Goal: Information Seeking & Learning: Find specific fact

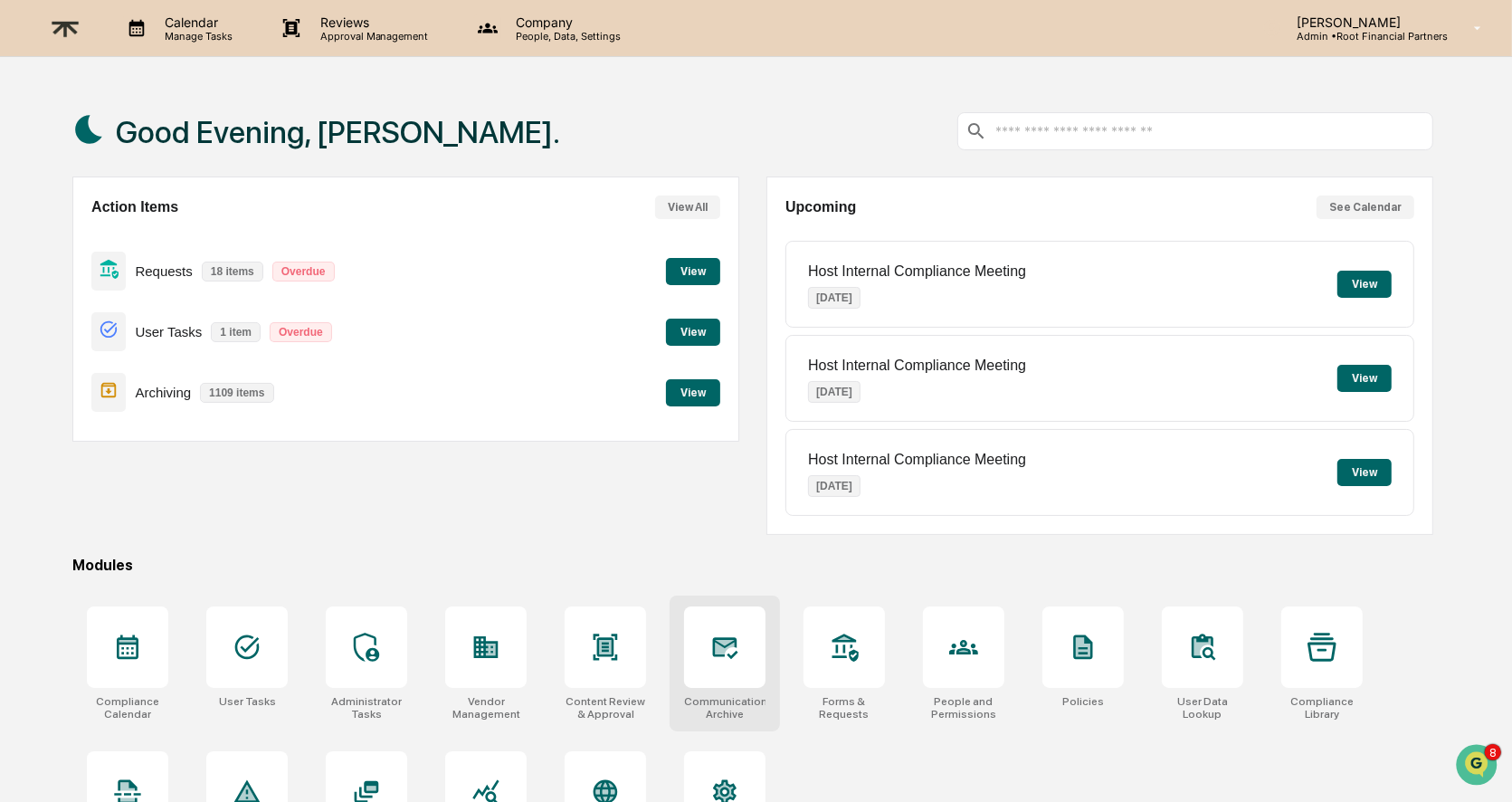
click at [726, 643] on icon at bounding box center [725, 646] width 19 height 14
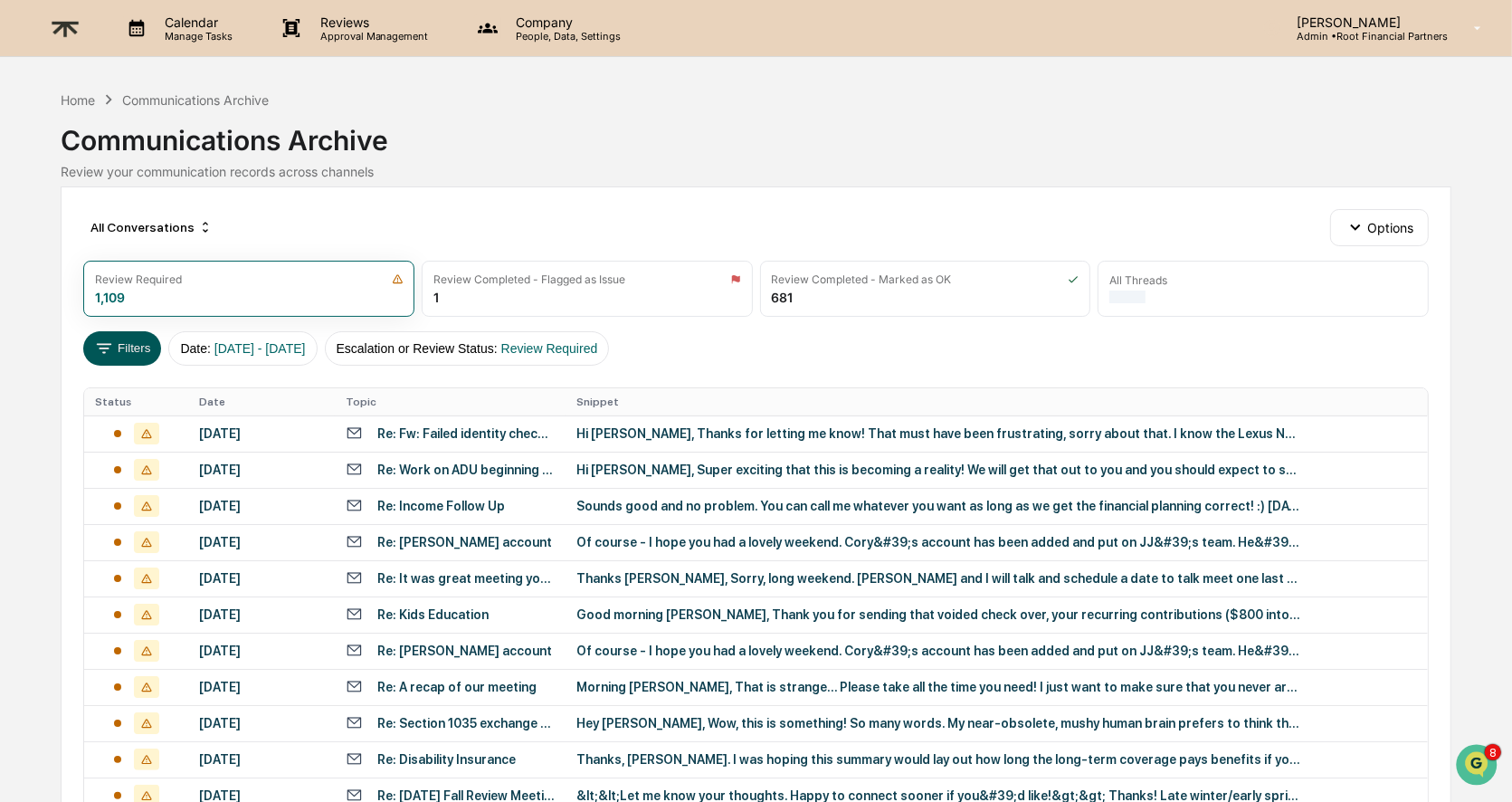
click at [112, 339] on icon at bounding box center [104, 348] width 20 height 20
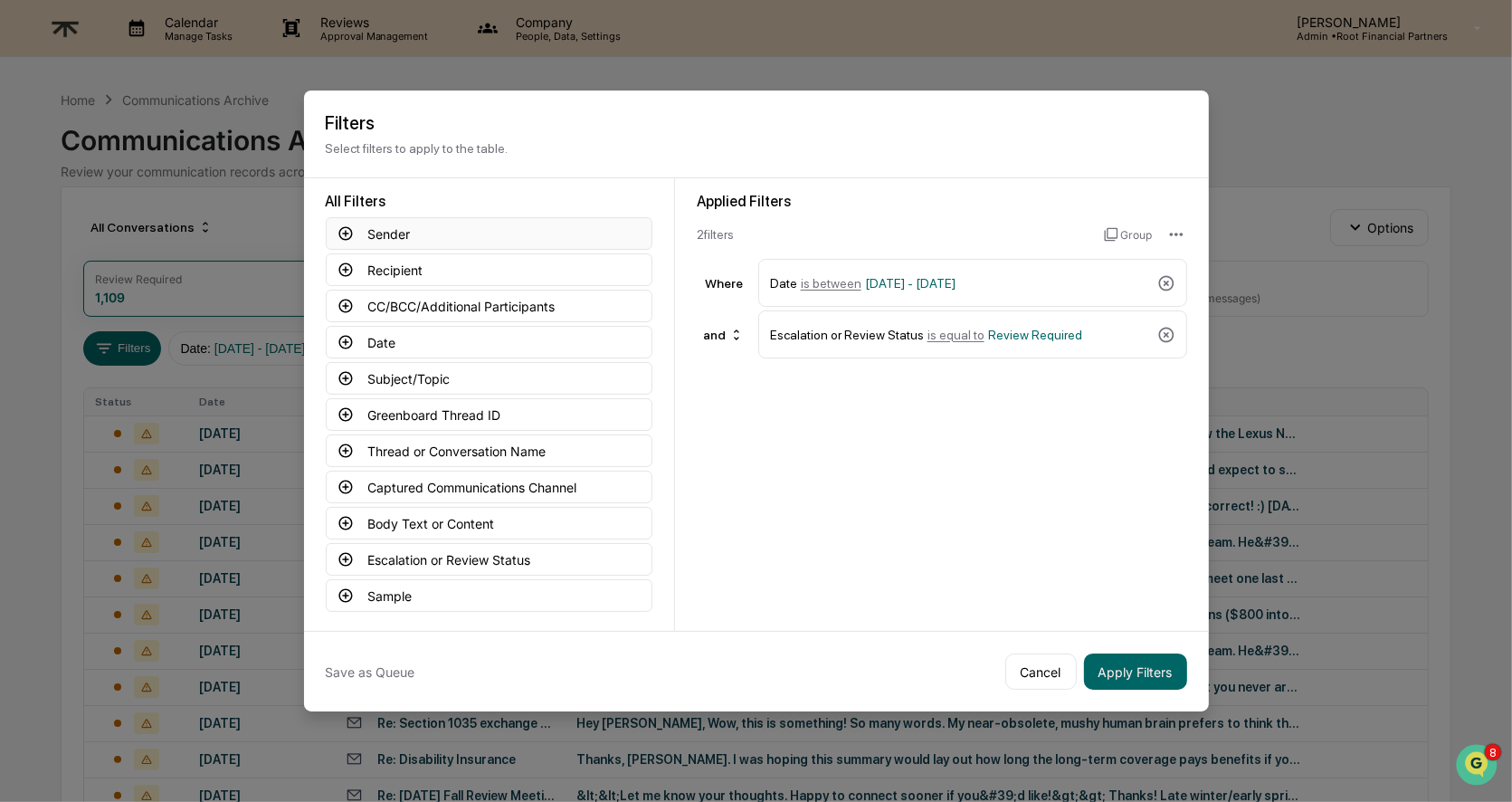
click at [392, 225] on button "Sender" at bounding box center [489, 233] width 327 height 33
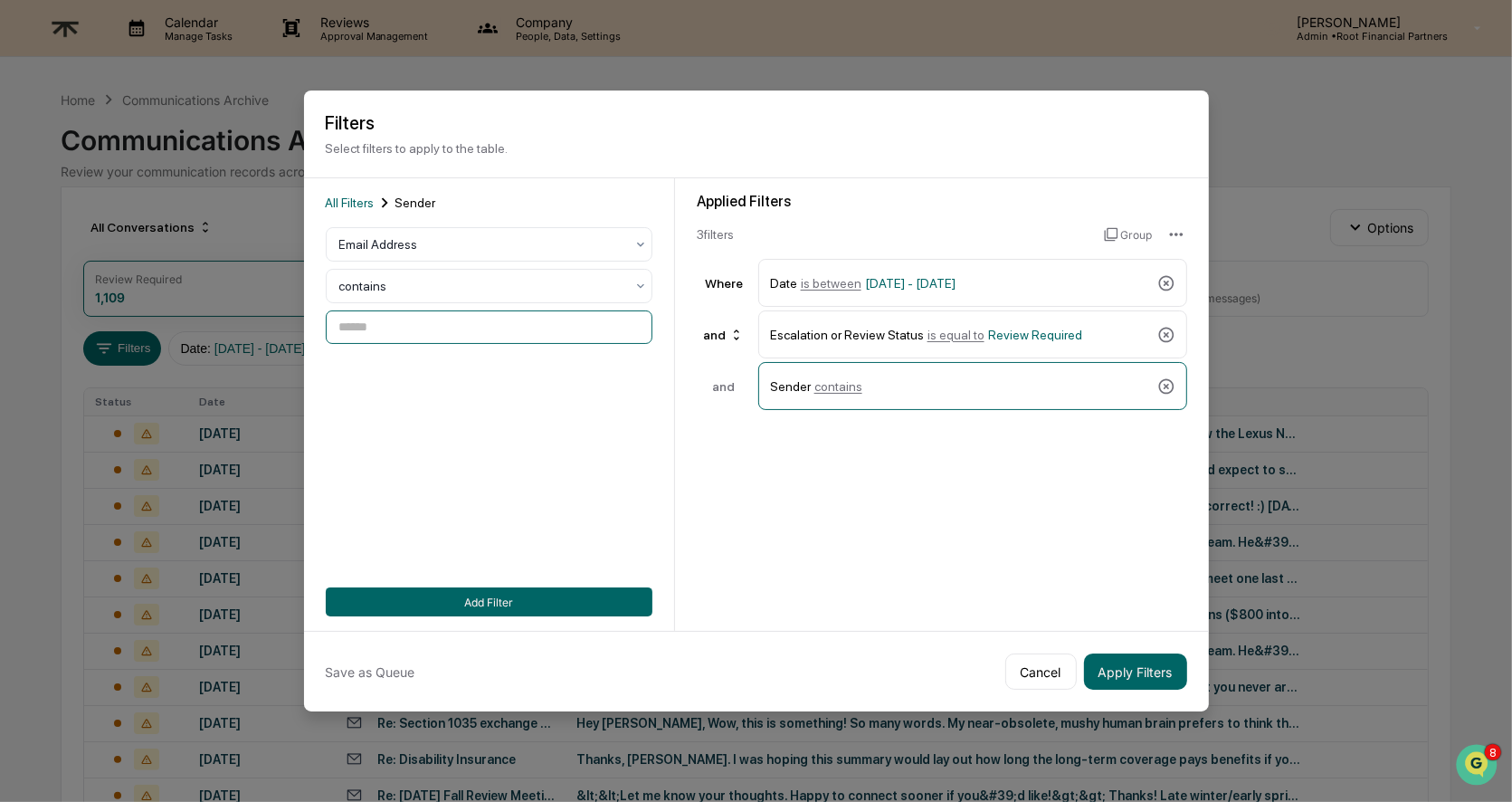
click at [415, 326] on input at bounding box center [489, 326] width 327 height 33
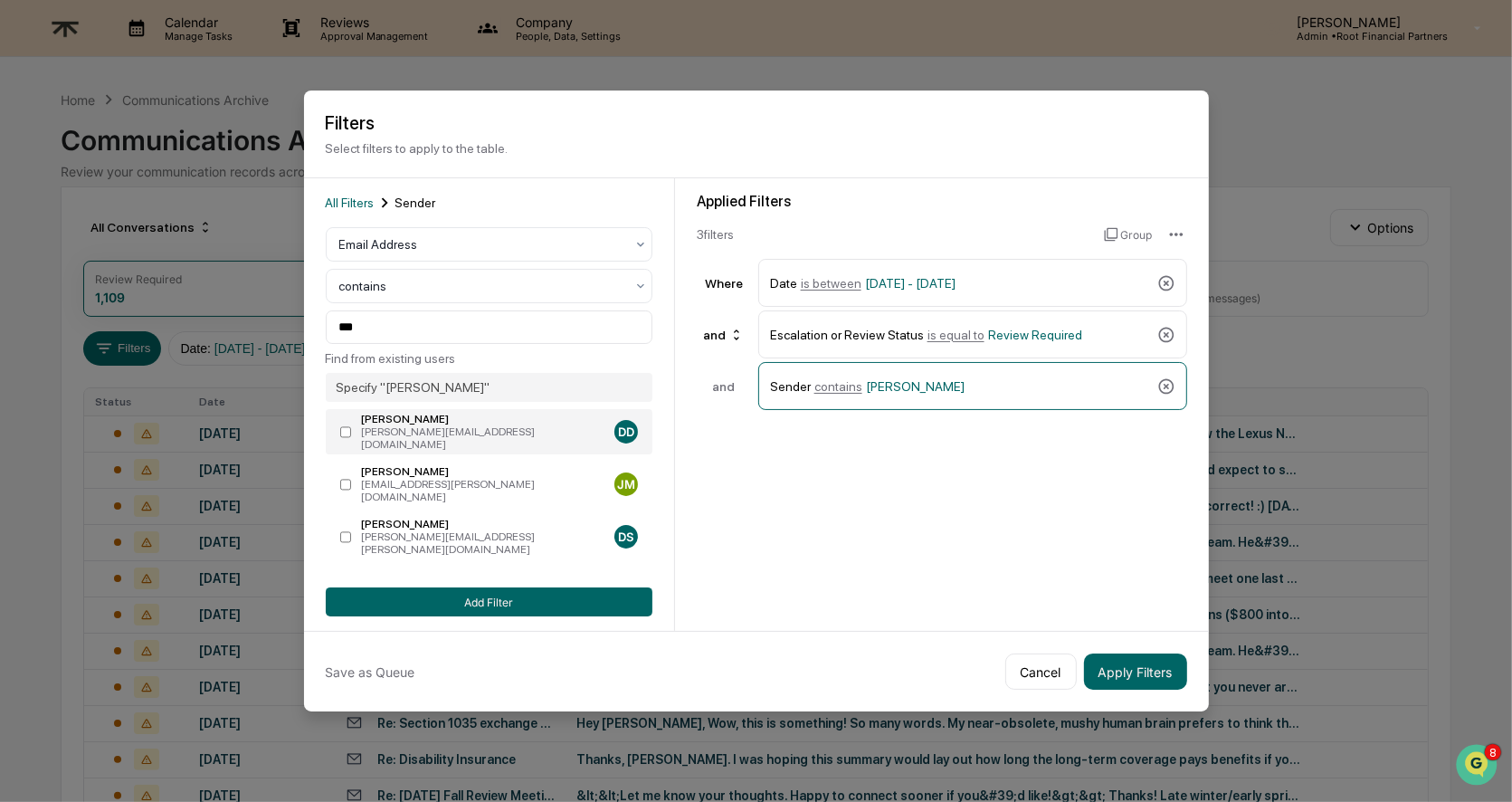
click at [497, 431] on div "[PERSON_NAME][EMAIL_ADDRESS][DOMAIN_NAME]" at bounding box center [484, 438] width 245 height 25
type input "**********"
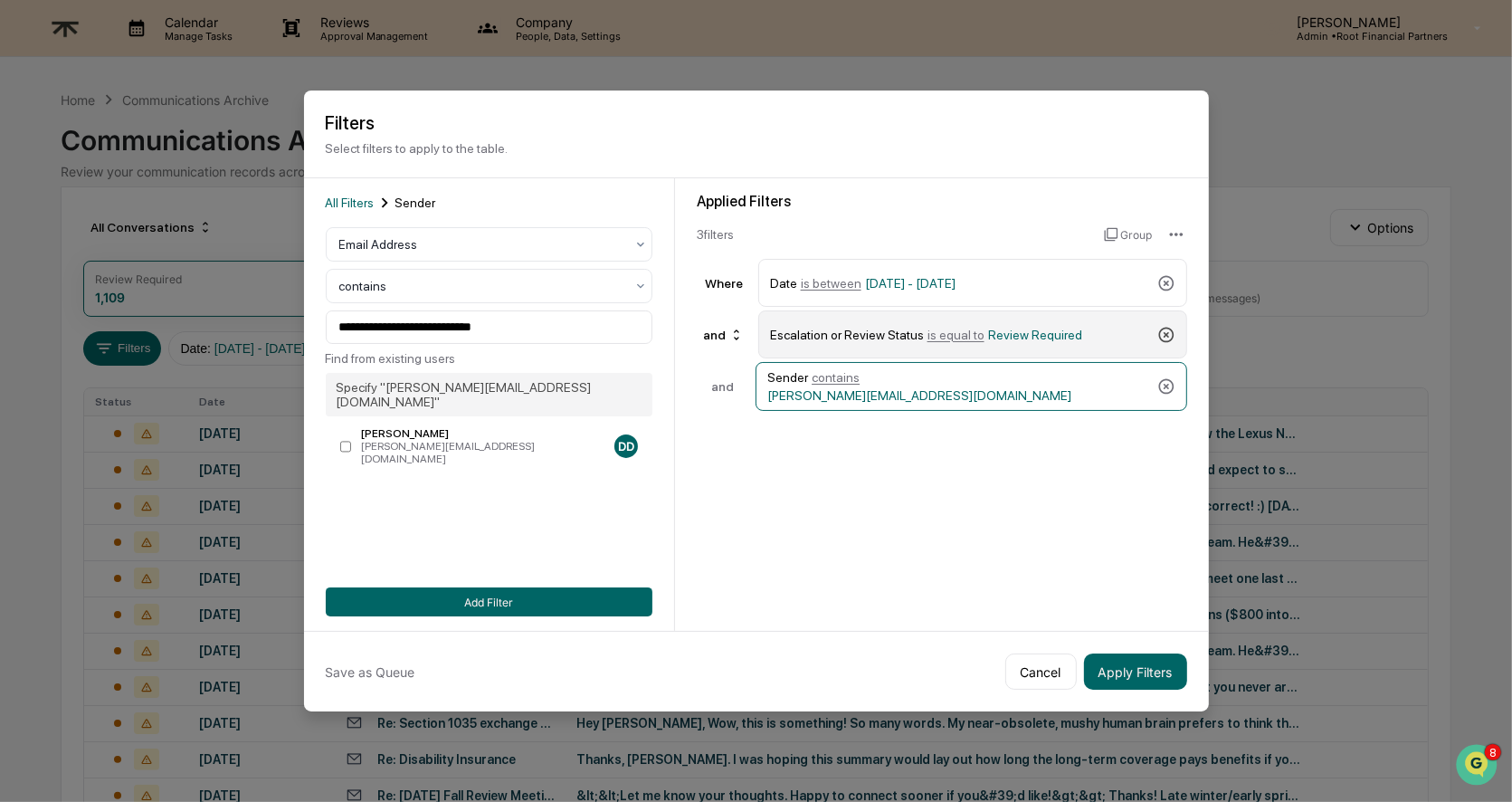
click at [1172, 336] on icon at bounding box center [1167, 334] width 15 height 15
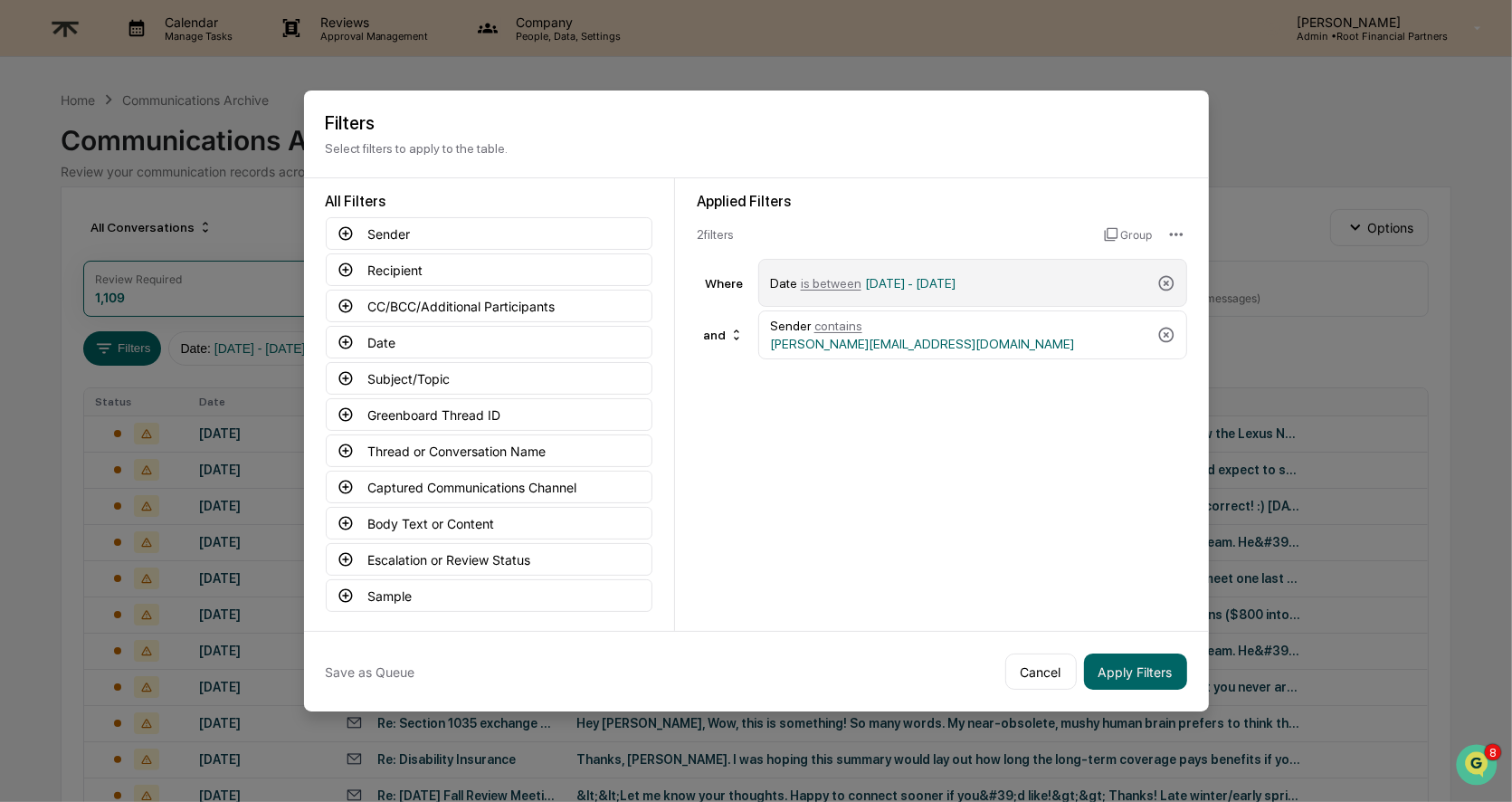
click at [1093, 282] on div "Date is between [DATE] - [DATE]" at bounding box center [960, 283] width 380 height 32
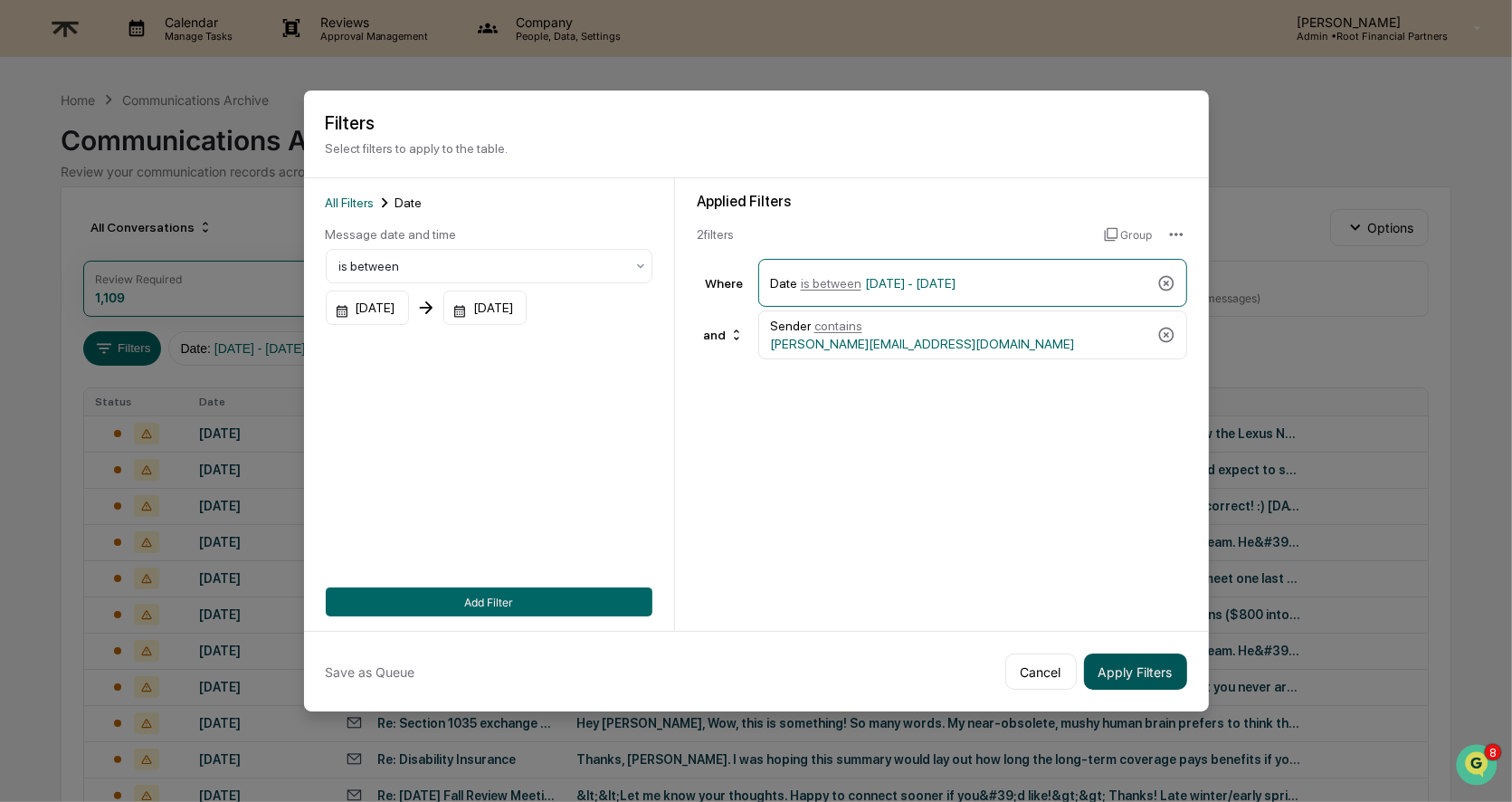
click at [1137, 657] on button "Apply Filters" at bounding box center [1135, 671] width 103 height 36
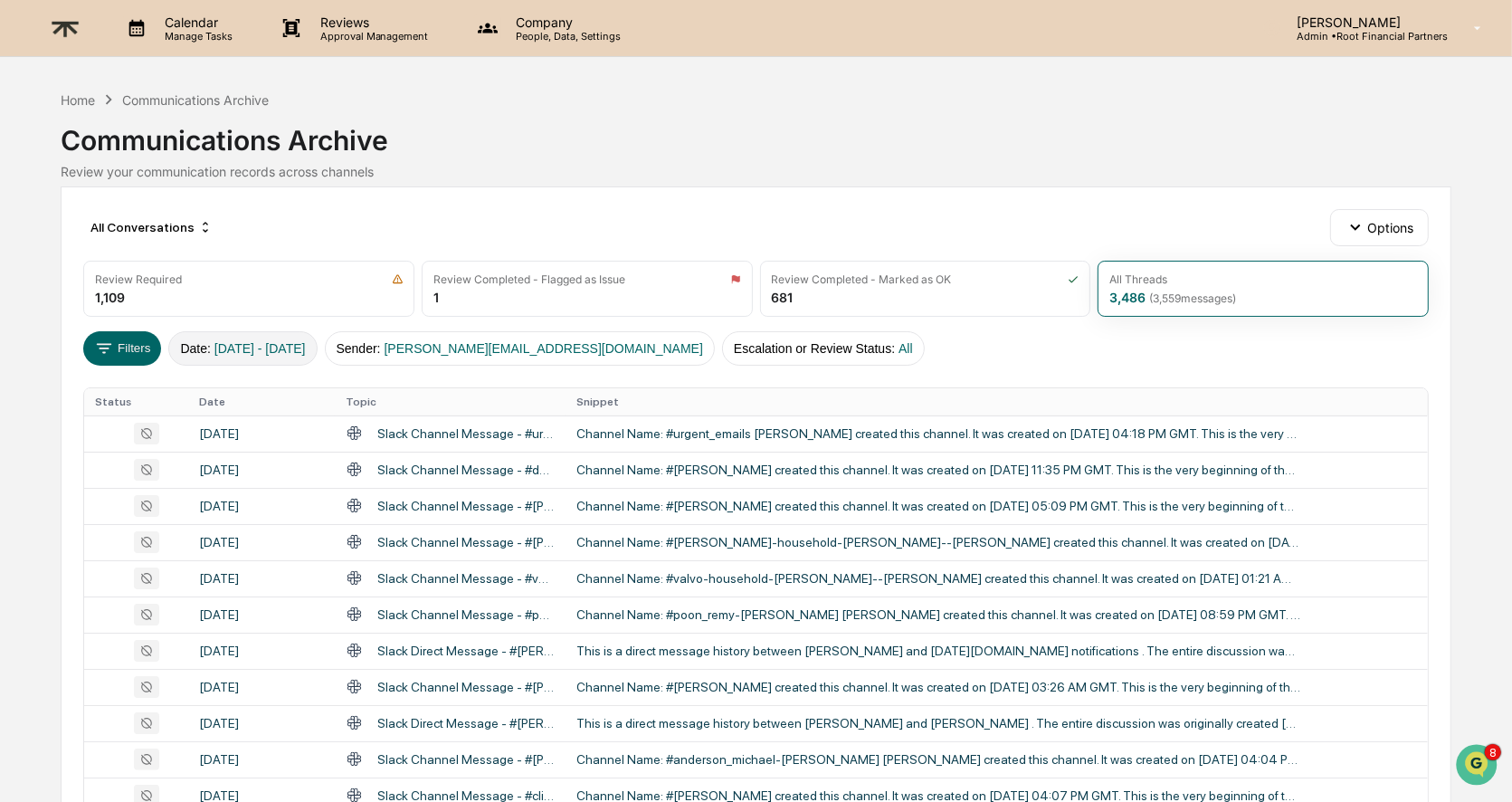
click at [297, 345] on span "[DATE] - [DATE]" at bounding box center [260, 348] width 92 height 14
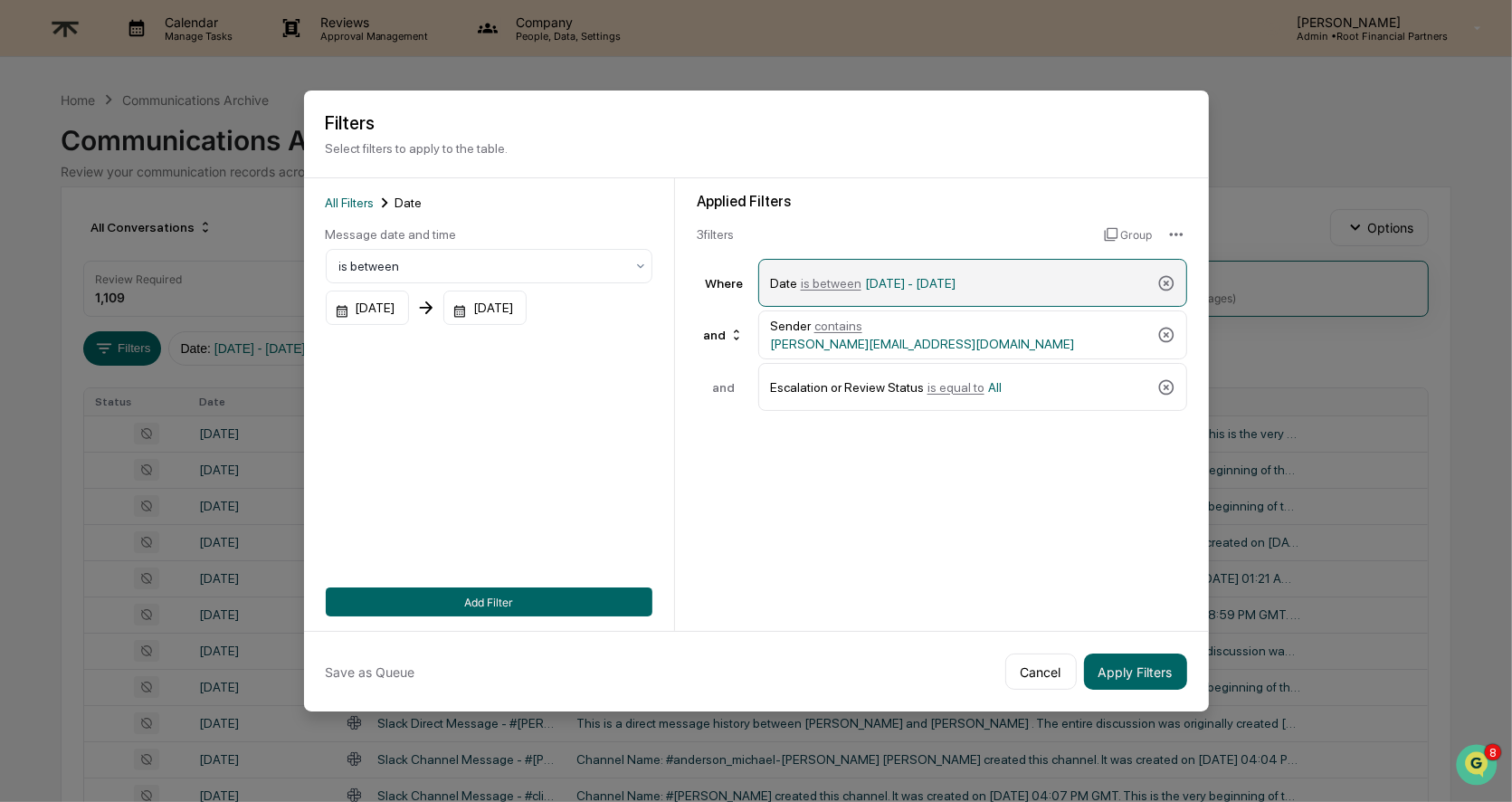
click at [935, 284] on span "[DATE] - [DATE]" at bounding box center [911, 282] width 91 height 14
click at [1050, 296] on div "Date is between [DATE] - [DATE]" at bounding box center [960, 283] width 380 height 32
click at [398, 297] on div "[DATE]" at bounding box center [367, 308] width 83 height 34
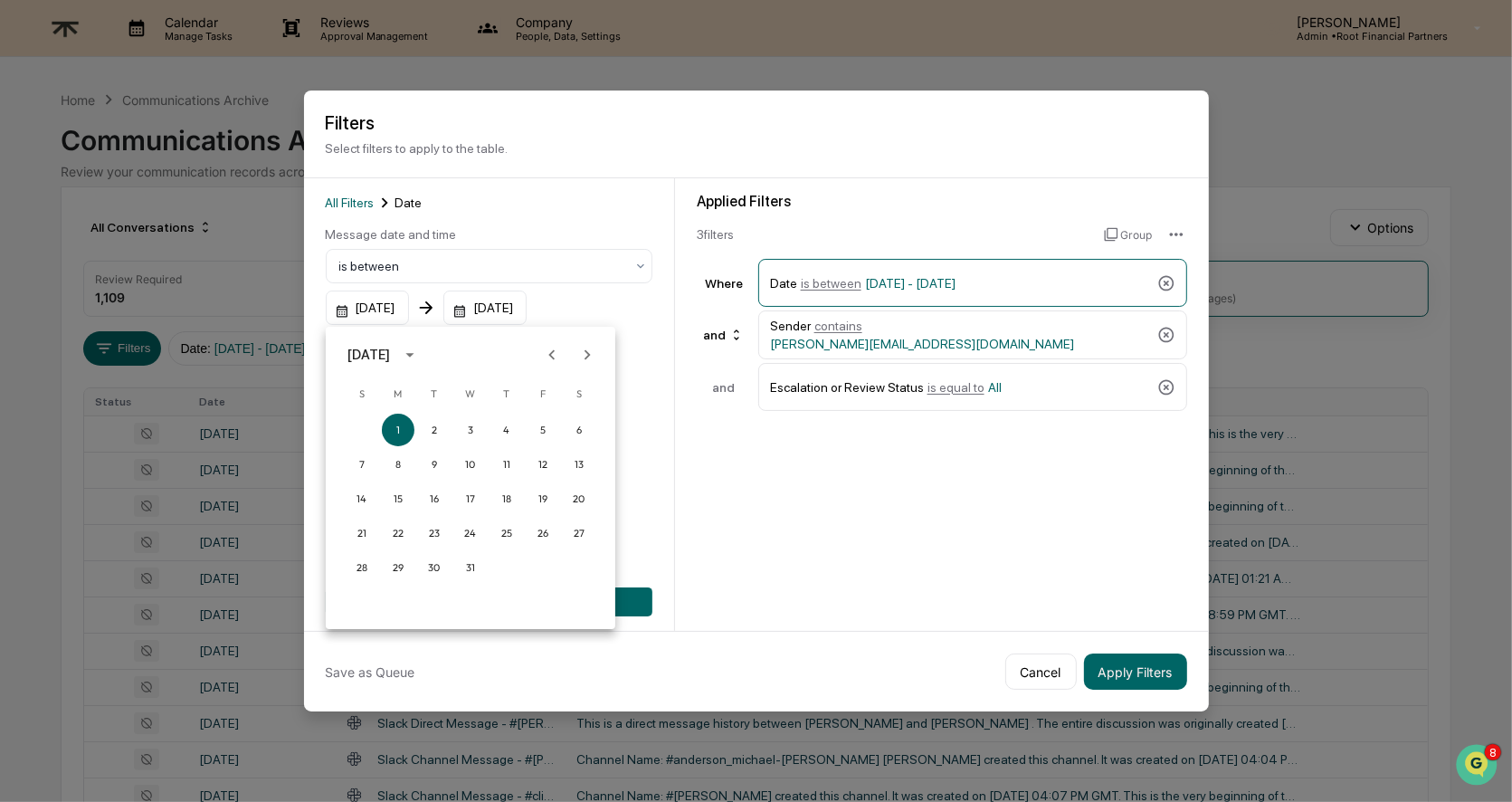
click at [593, 355] on icon "Next month" at bounding box center [587, 354] width 20 height 20
click at [420, 349] on icon "calendar view is open, switch to year view" at bounding box center [410, 354] width 20 height 20
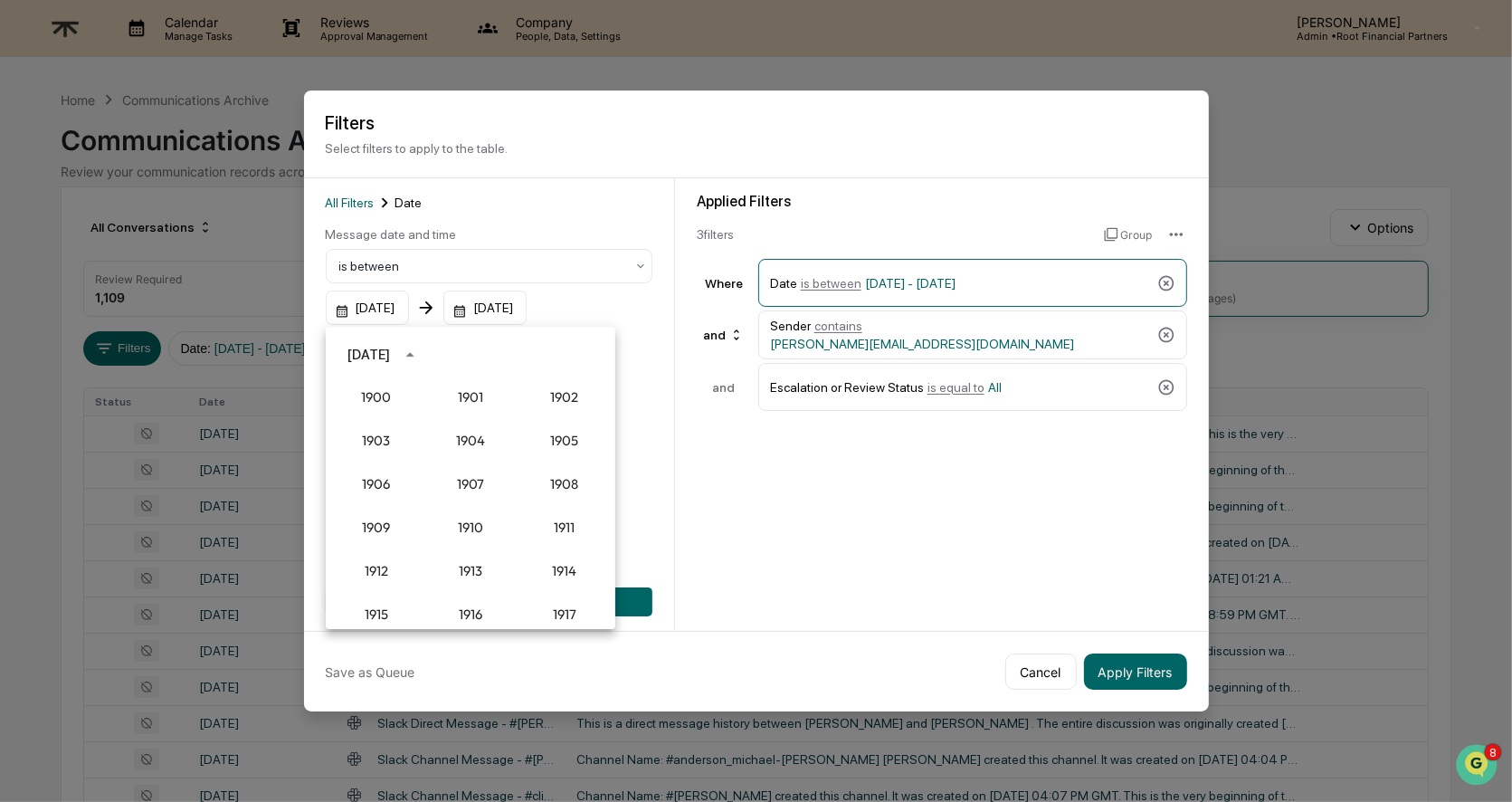
scroll to position [1675, 0]
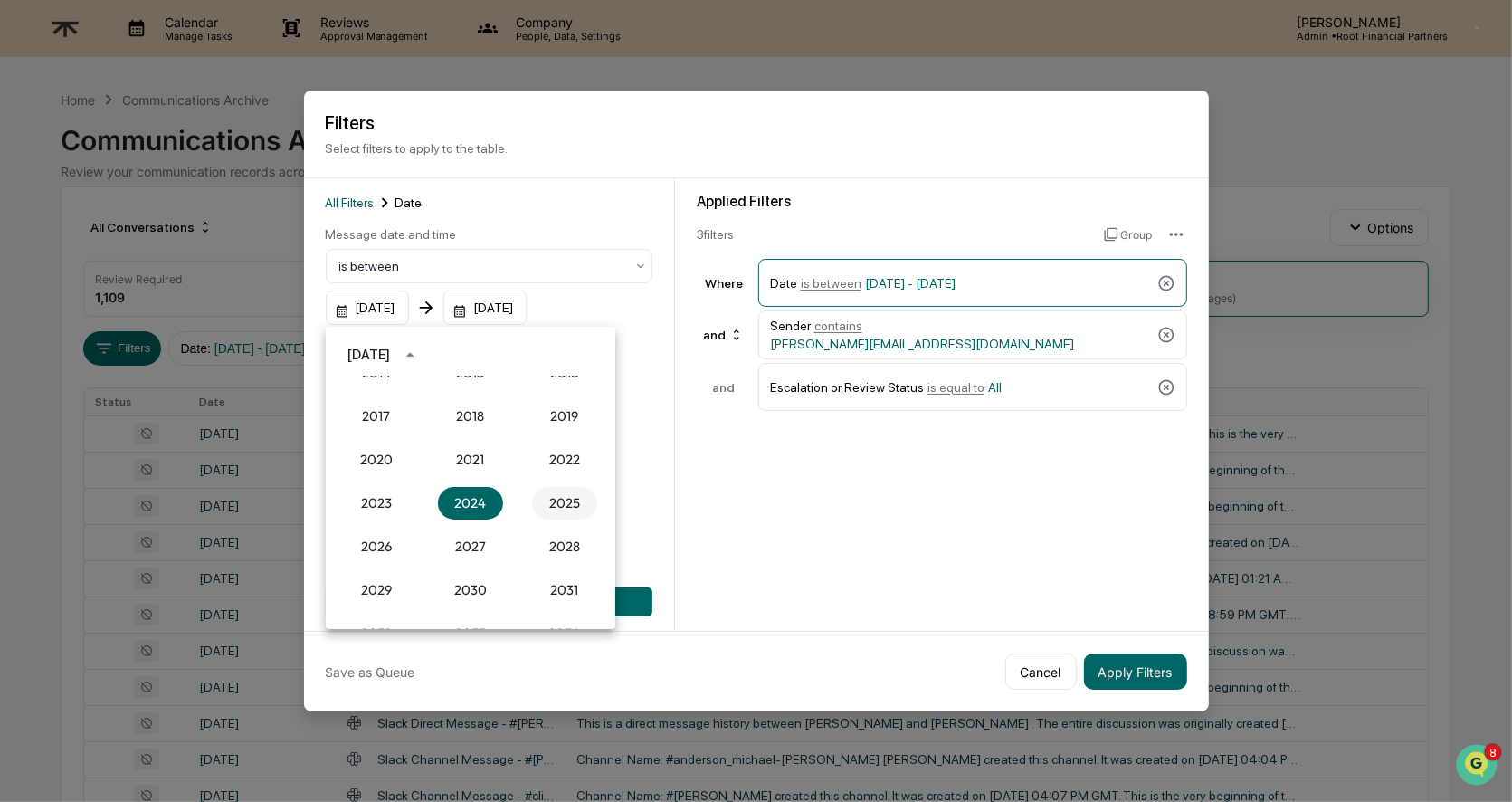
click at [557, 505] on button "2025" at bounding box center [564, 503] width 65 height 33
click at [462, 493] on button "Aug" at bounding box center [470, 493] width 65 height 33
click at [548, 426] on button "1" at bounding box center [543, 429] width 33 height 33
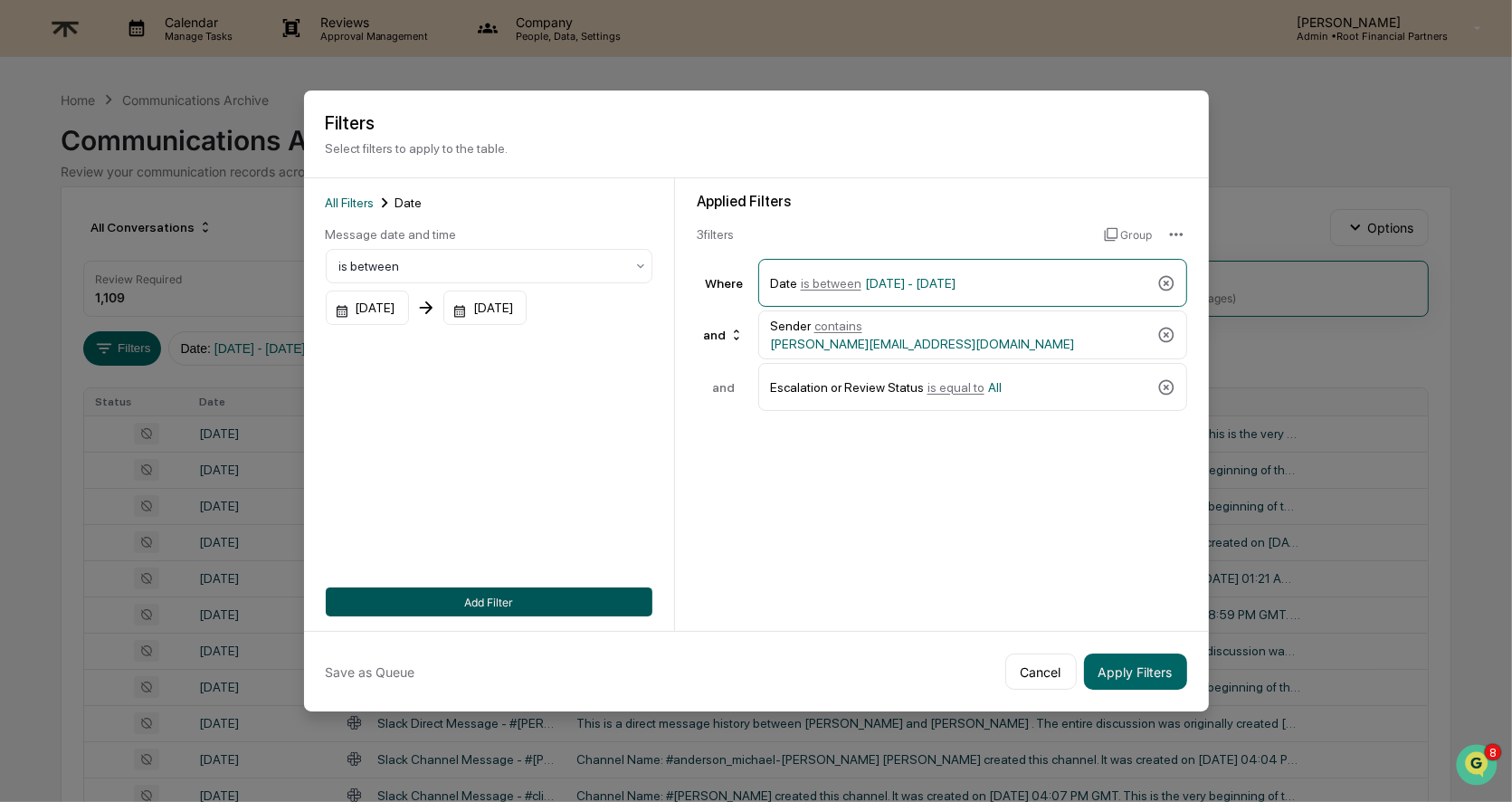
click at [483, 593] on button "Add Filter" at bounding box center [489, 601] width 327 height 29
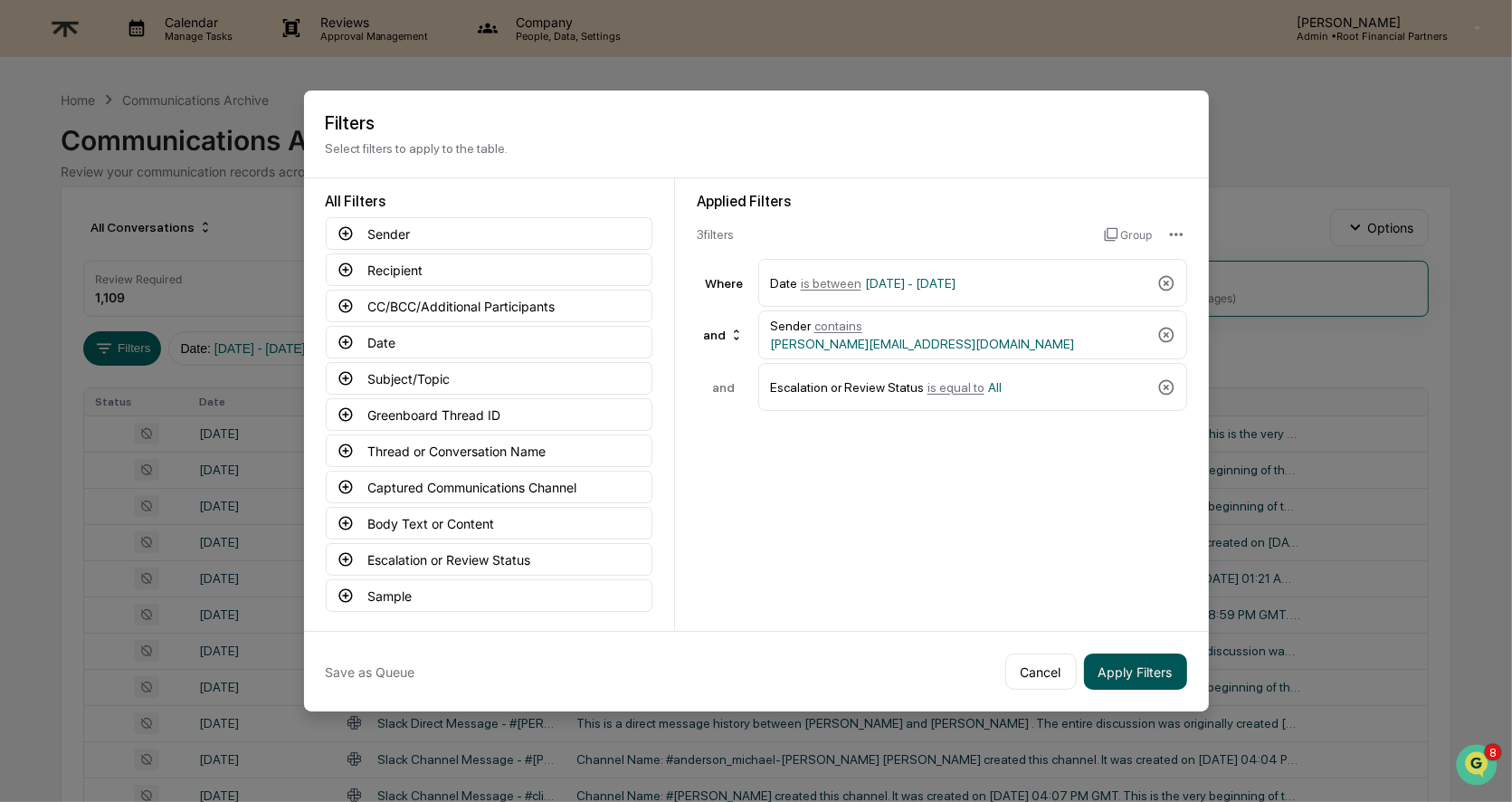
click at [1134, 666] on button "Apply Filters" at bounding box center [1135, 671] width 103 height 36
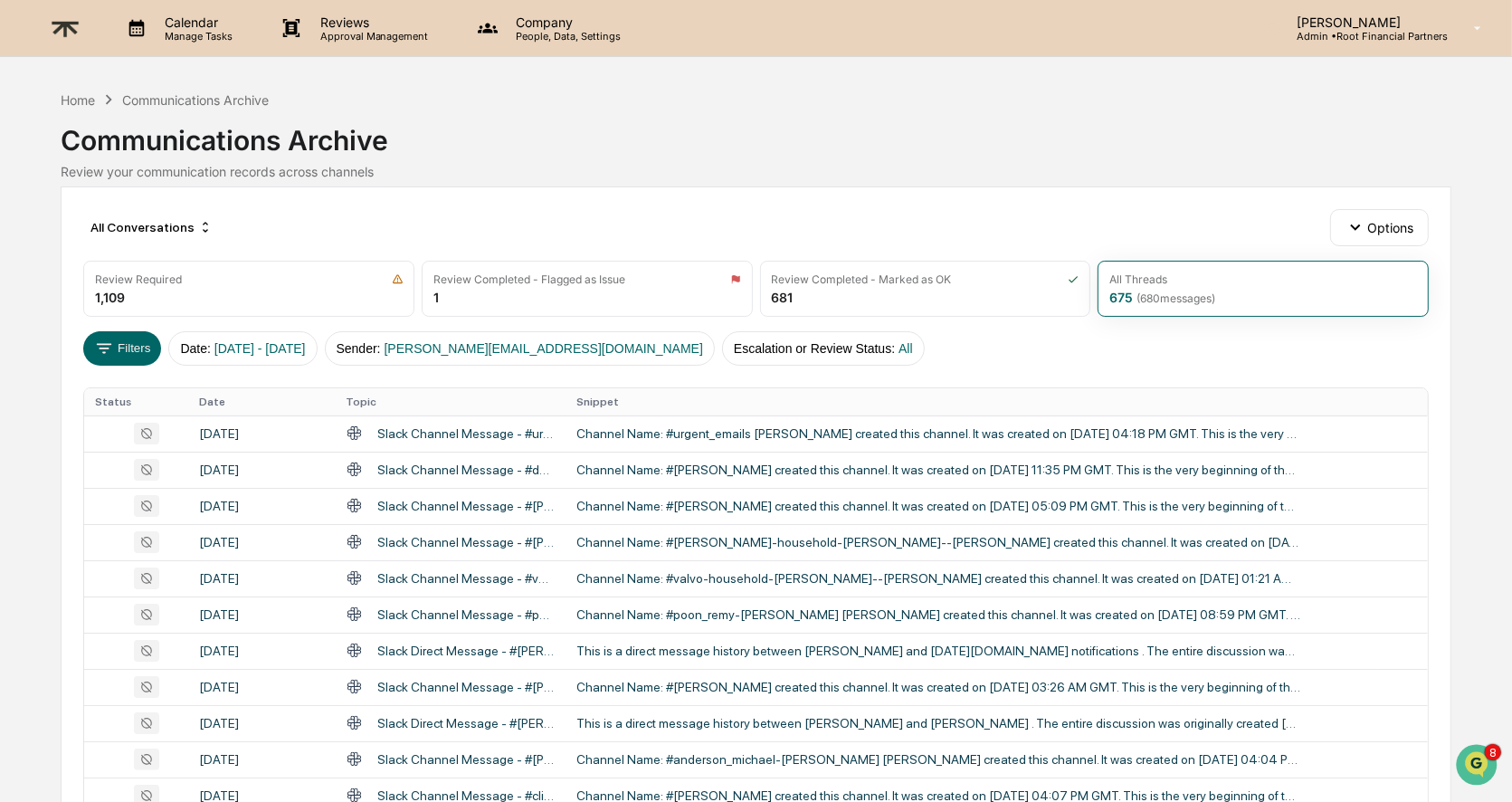
click at [988, 359] on div "Filters Date : [DATE] - [DATE] Sender : [PERSON_NAME][EMAIL_ADDRESS][DOMAIN_NAM…" at bounding box center [756, 348] width 1346 height 34
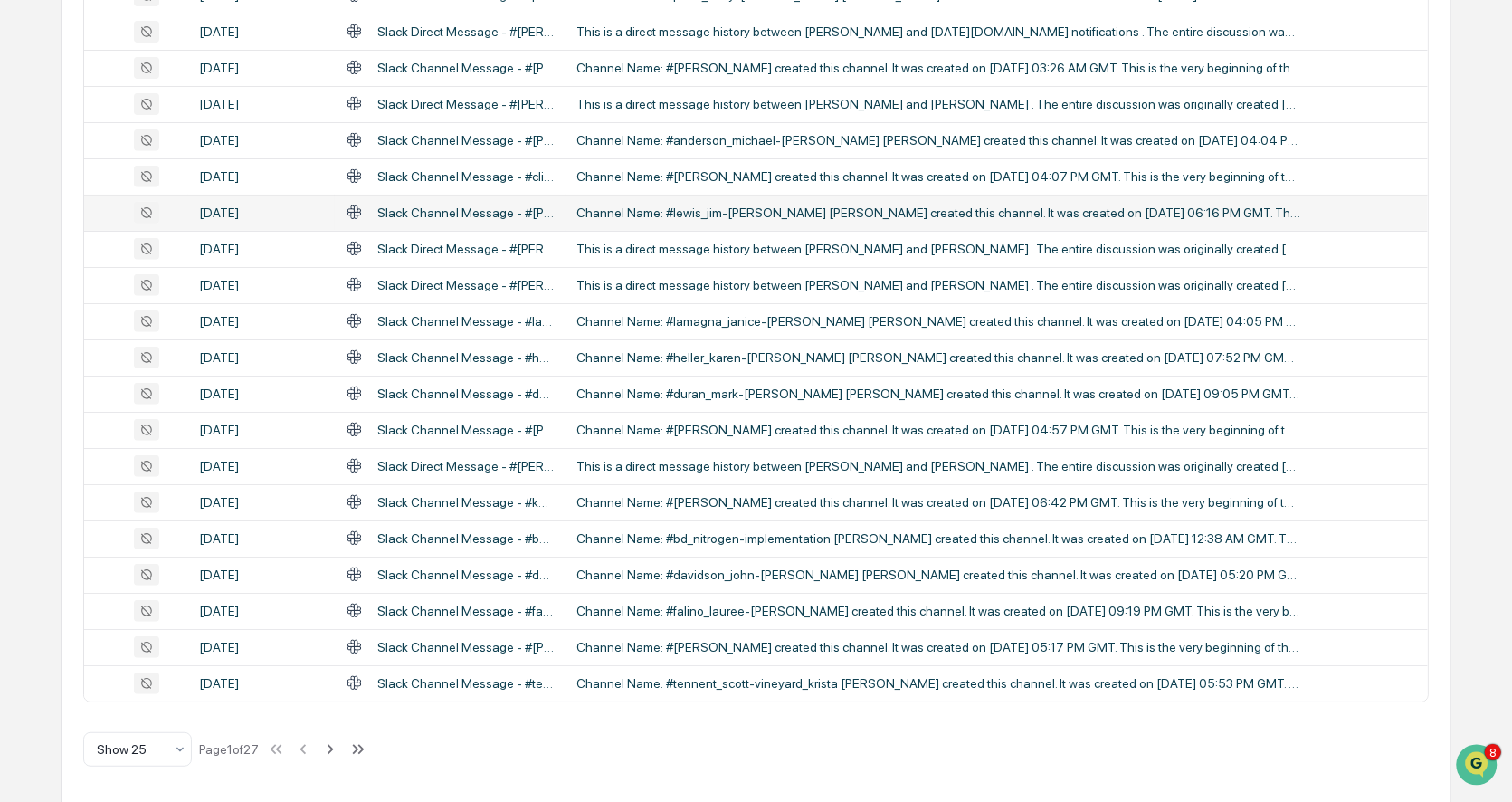
scroll to position [0, 0]
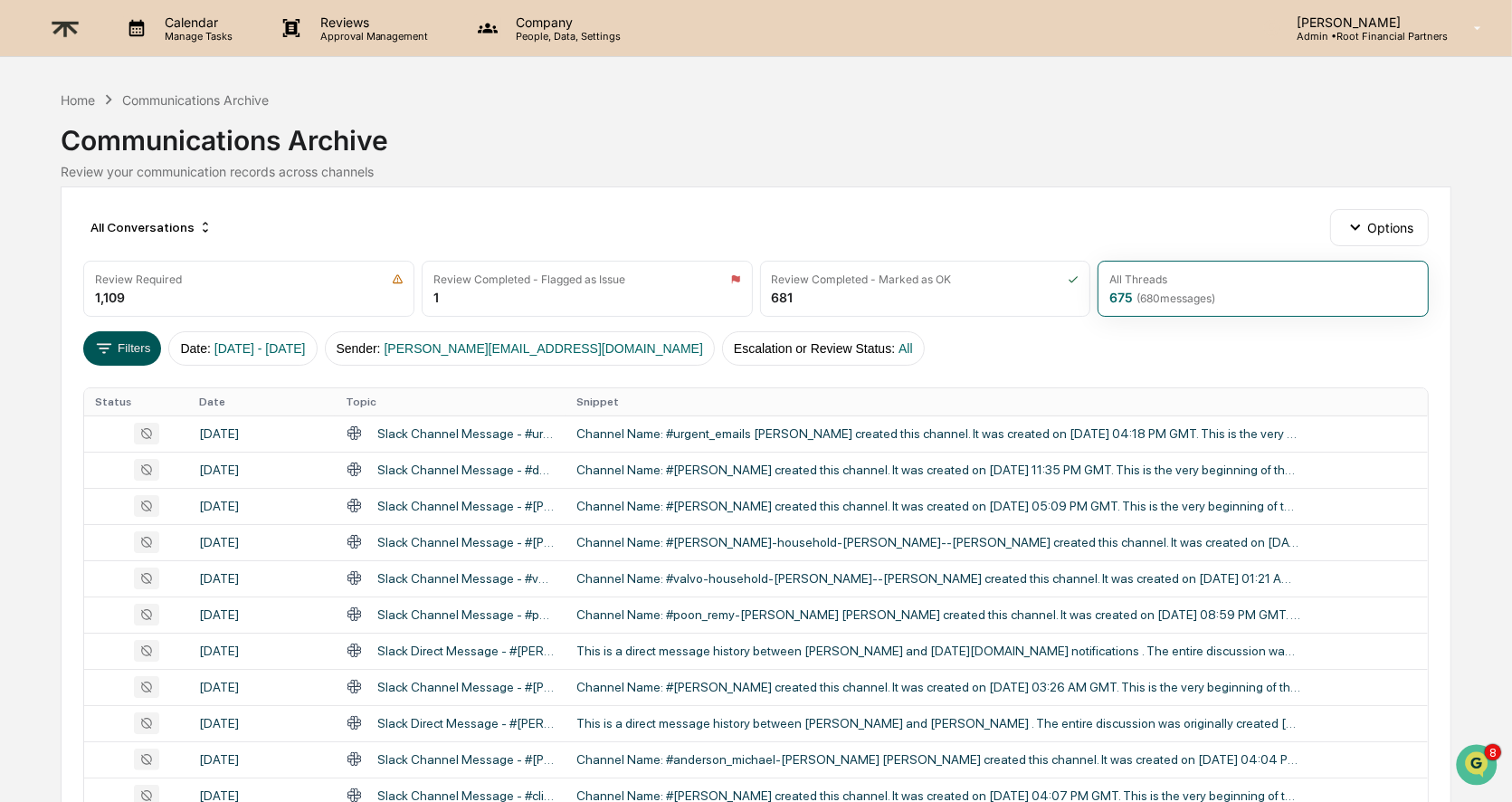
click at [122, 346] on button "Filters" at bounding box center [122, 348] width 78 height 34
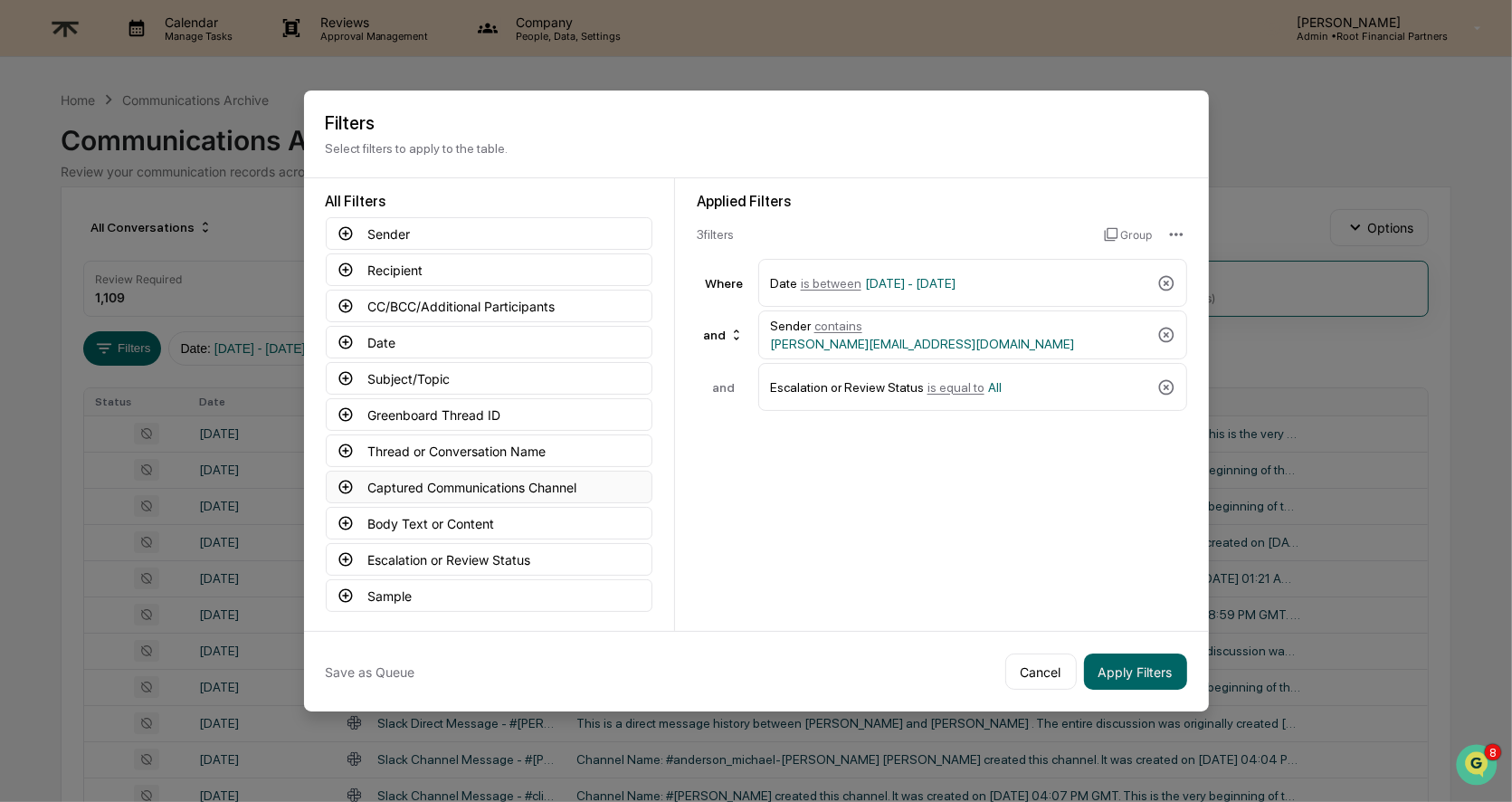
click at [577, 475] on button "Captured Communications Channel" at bounding box center [489, 487] width 327 height 33
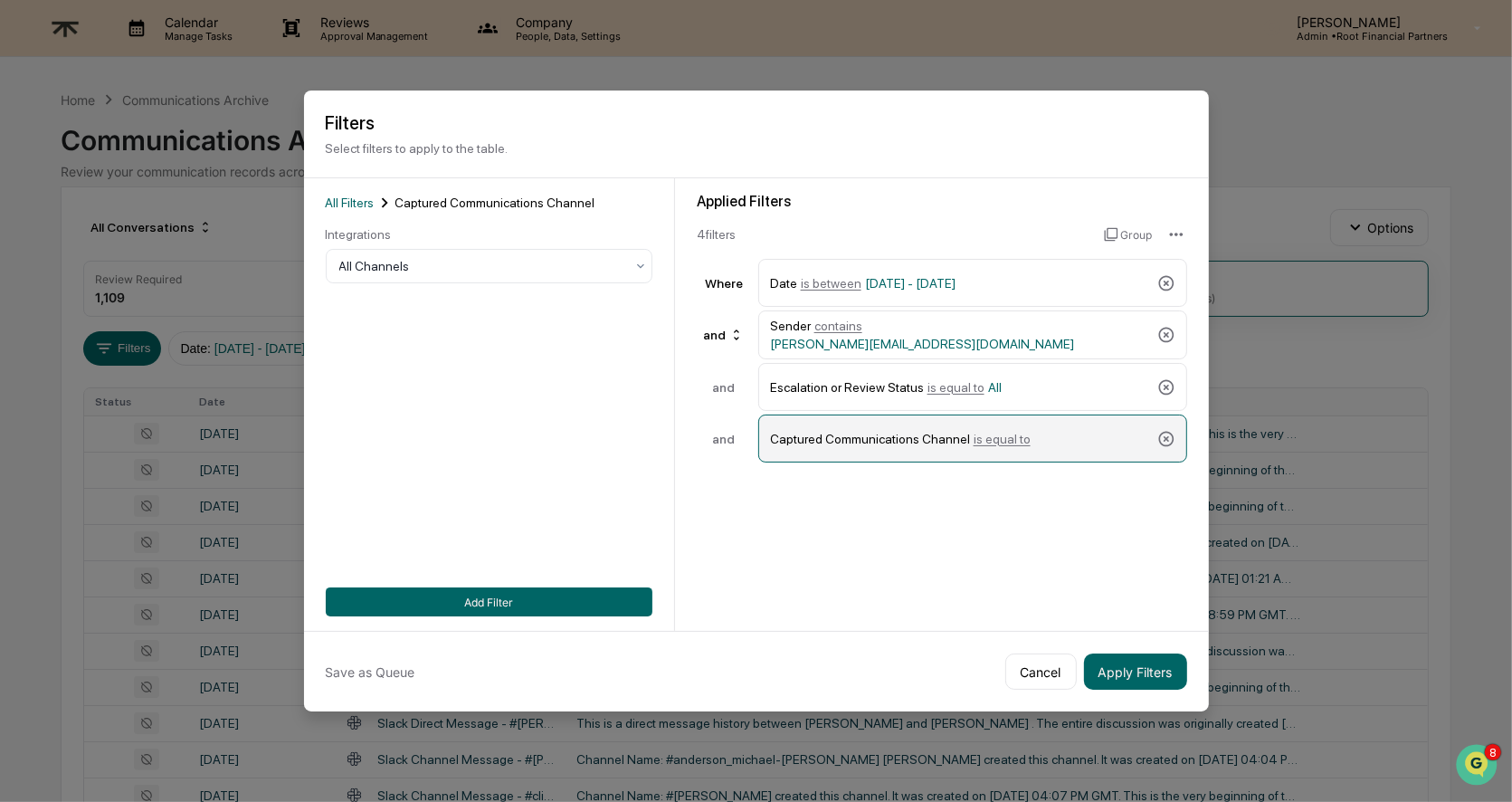
click at [1024, 432] on span "is equal to" at bounding box center [1002, 438] width 57 height 14
click at [485, 264] on div at bounding box center [482, 265] width 285 height 18
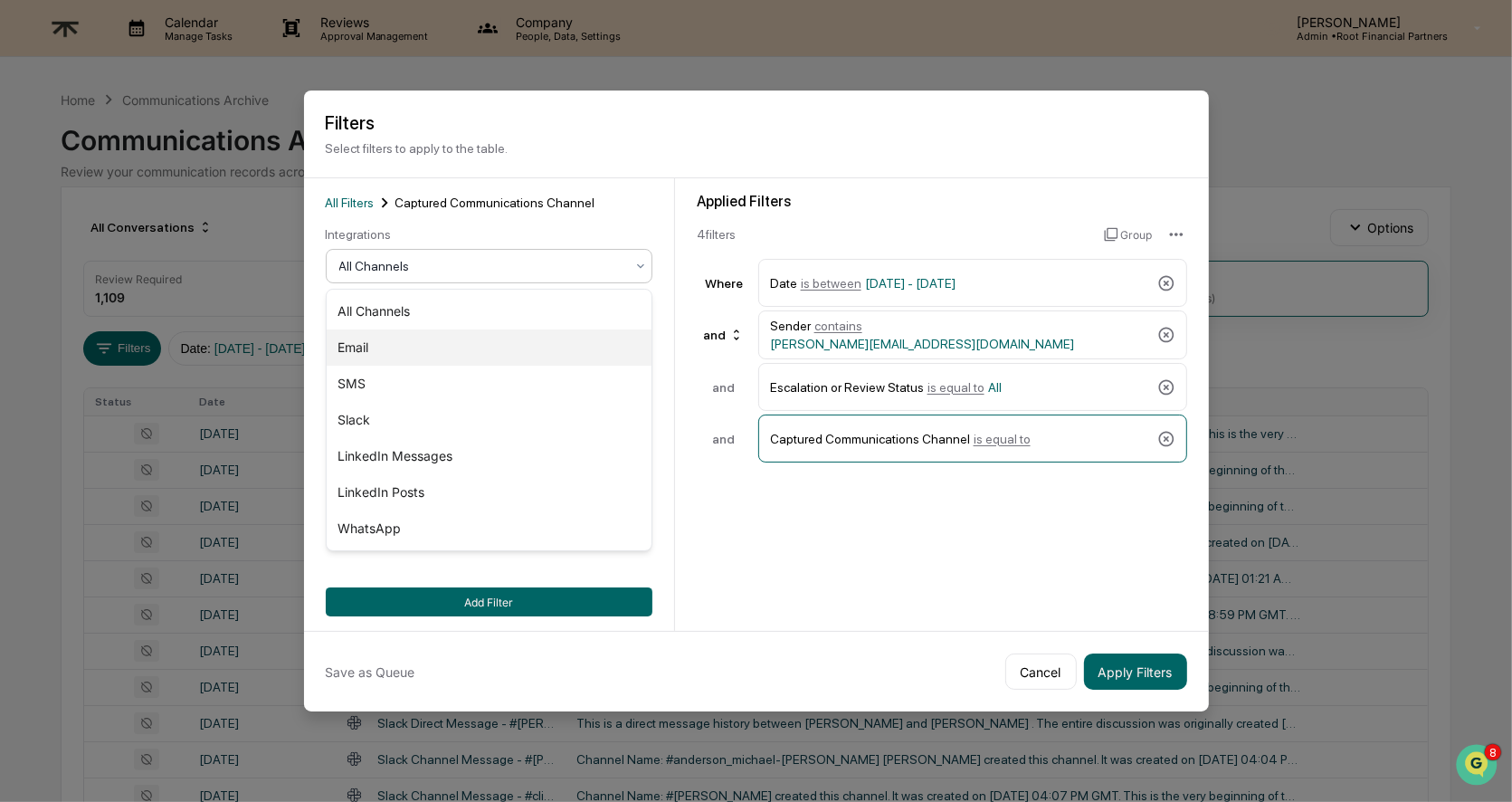
click at [475, 340] on div "Email" at bounding box center [489, 347] width 325 height 36
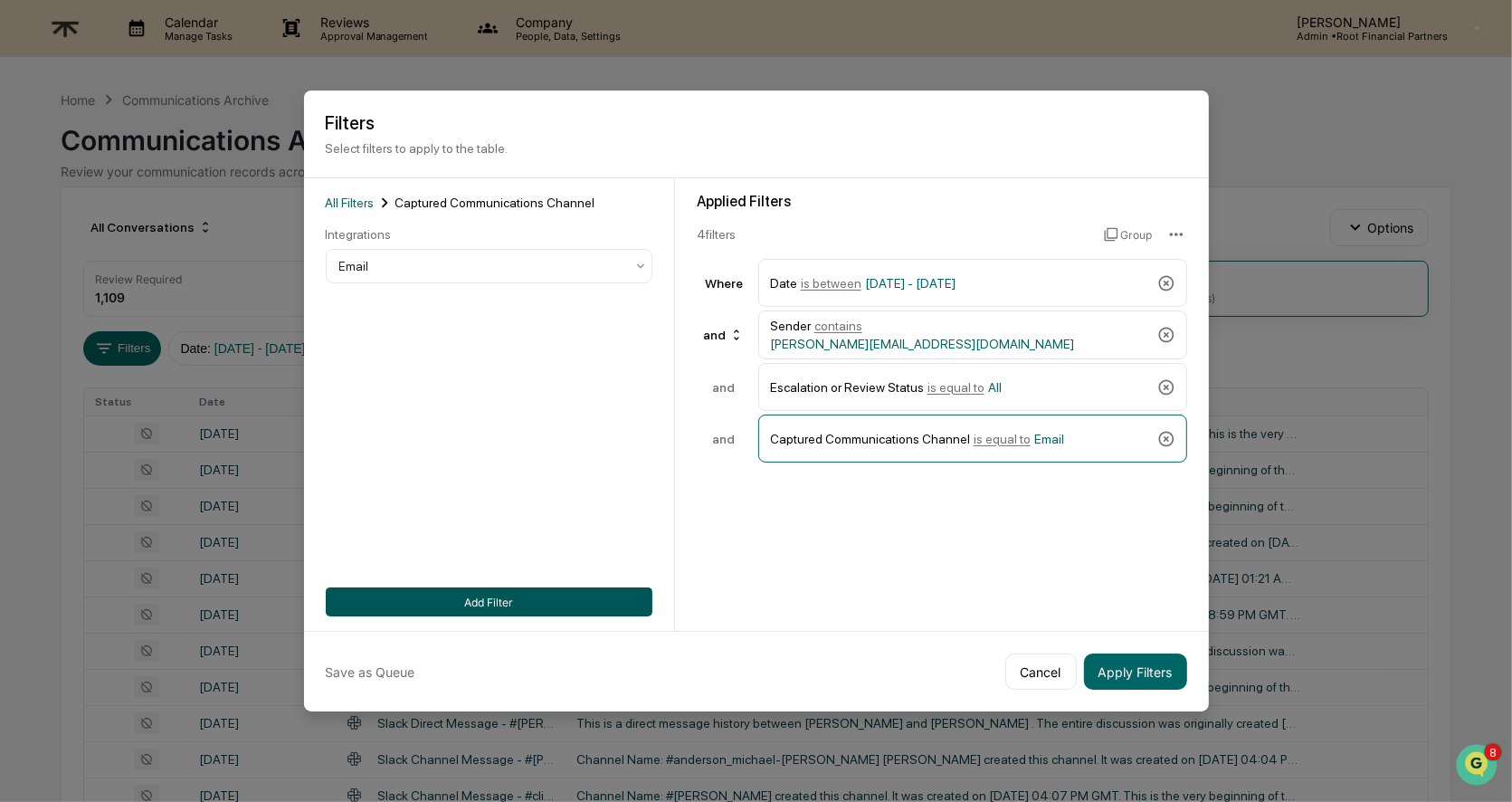
click at [474, 604] on button "Add Filter" at bounding box center [489, 601] width 327 height 29
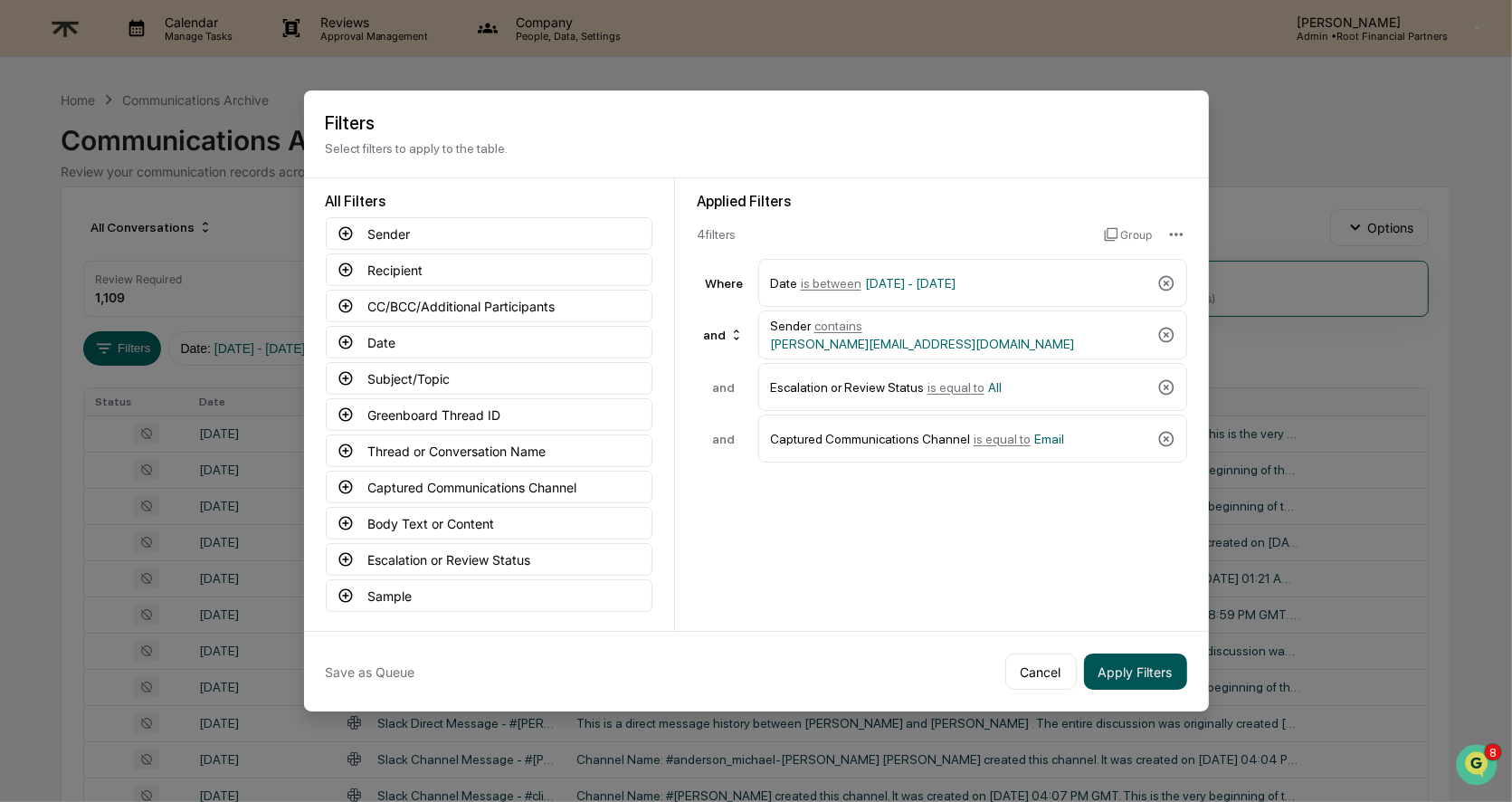
click at [1155, 669] on button "Apply Filters" at bounding box center [1135, 671] width 103 height 36
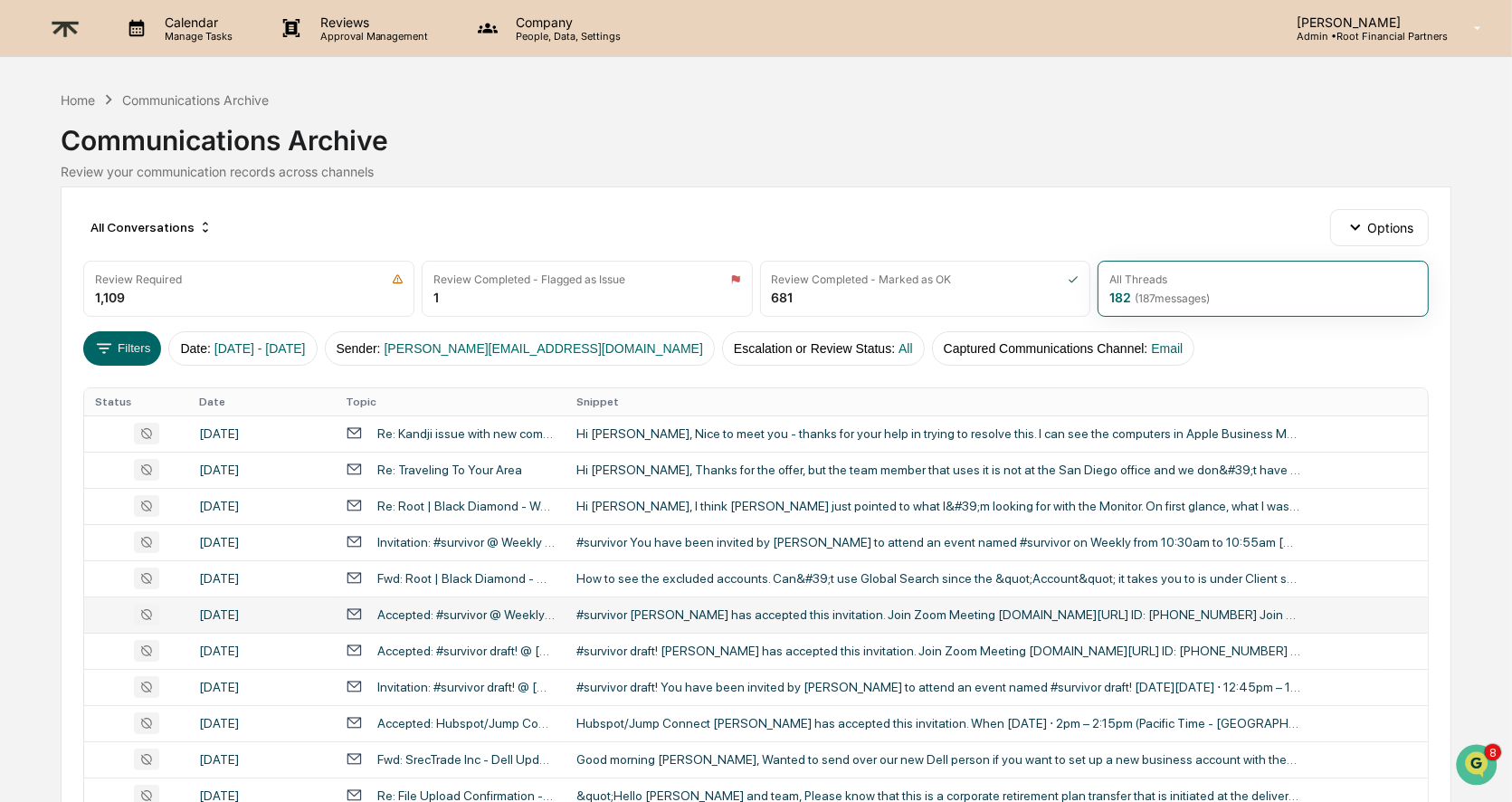
scroll to position [30, 0]
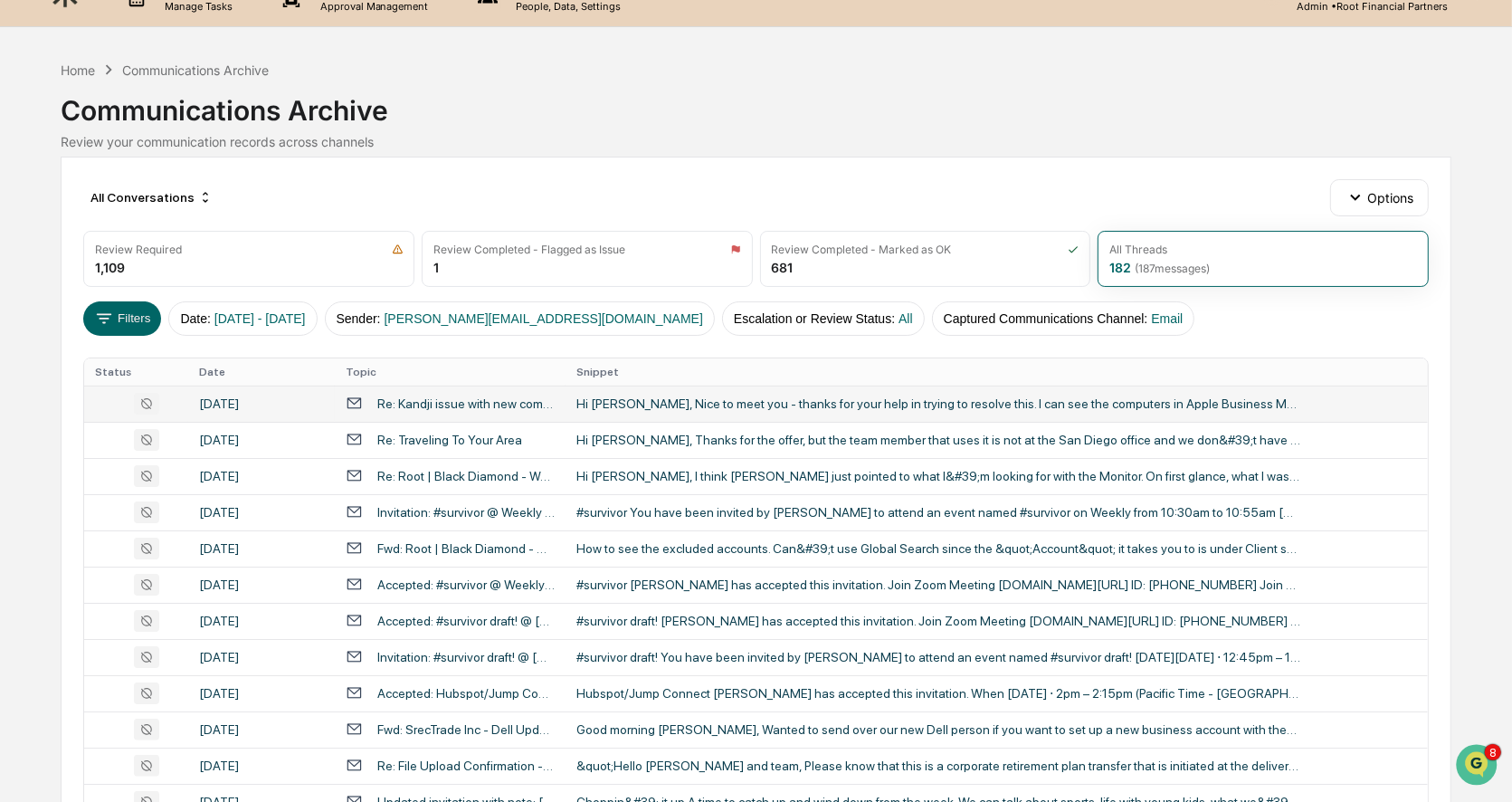
click at [783, 399] on div "Hi [PERSON_NAME], Nice to meet you - thanks for your help in trying to resolve …" at bounding box center [938, 403] width 724 height 14
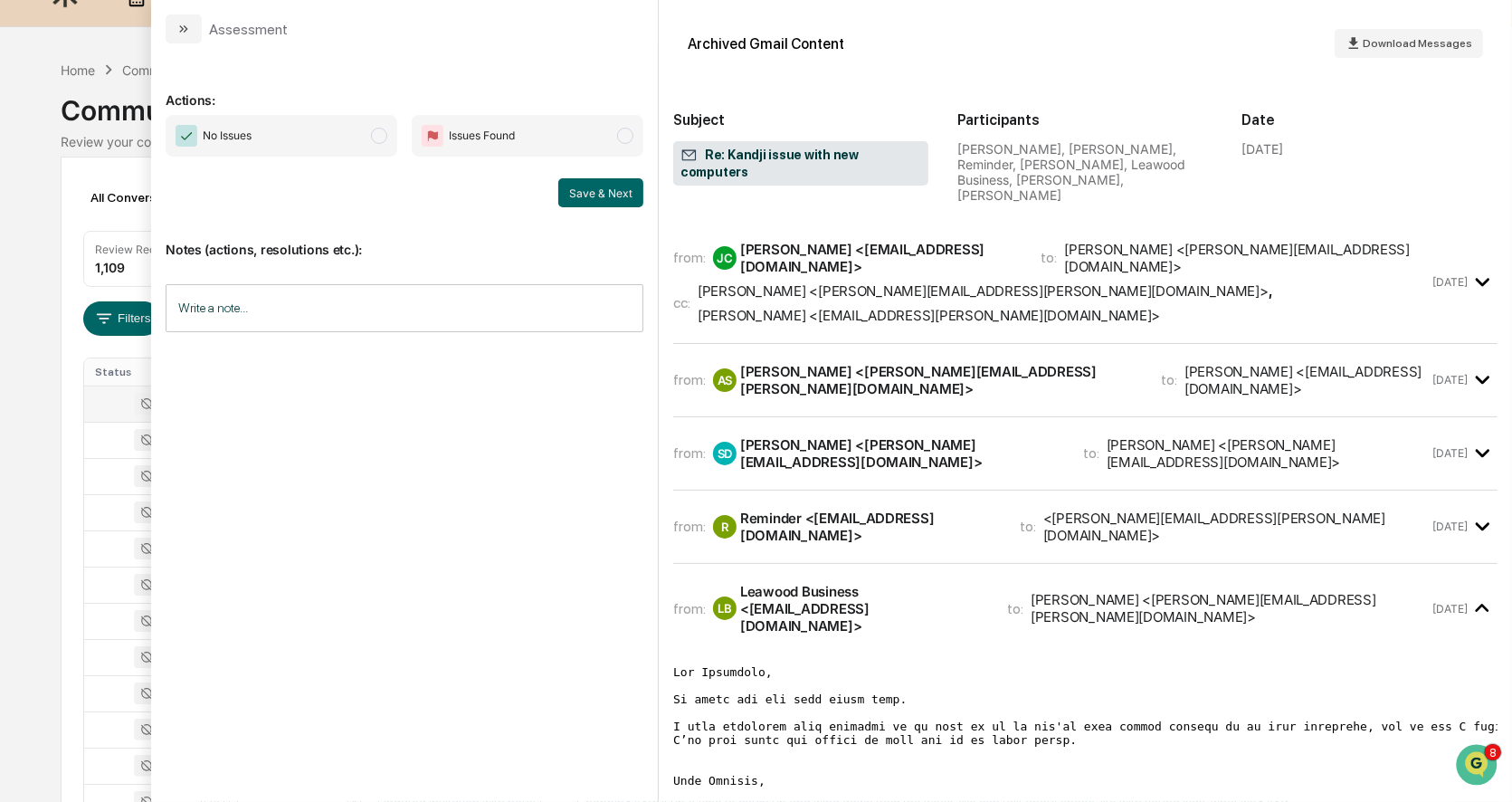
scroll to position [452, 0]
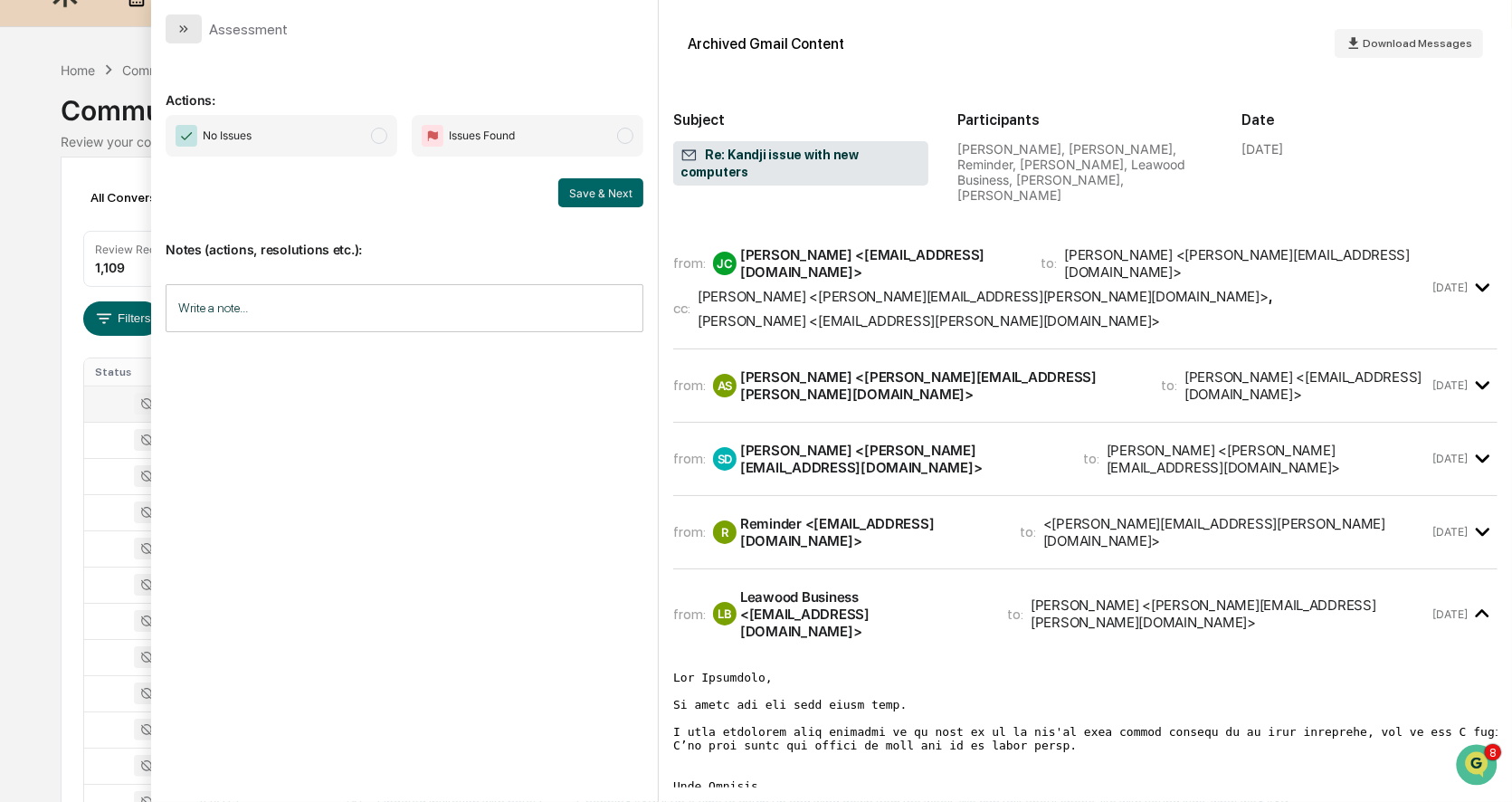
click at [190, 39] on button "modal" at bounding box center [183, 28] width 36 height 29
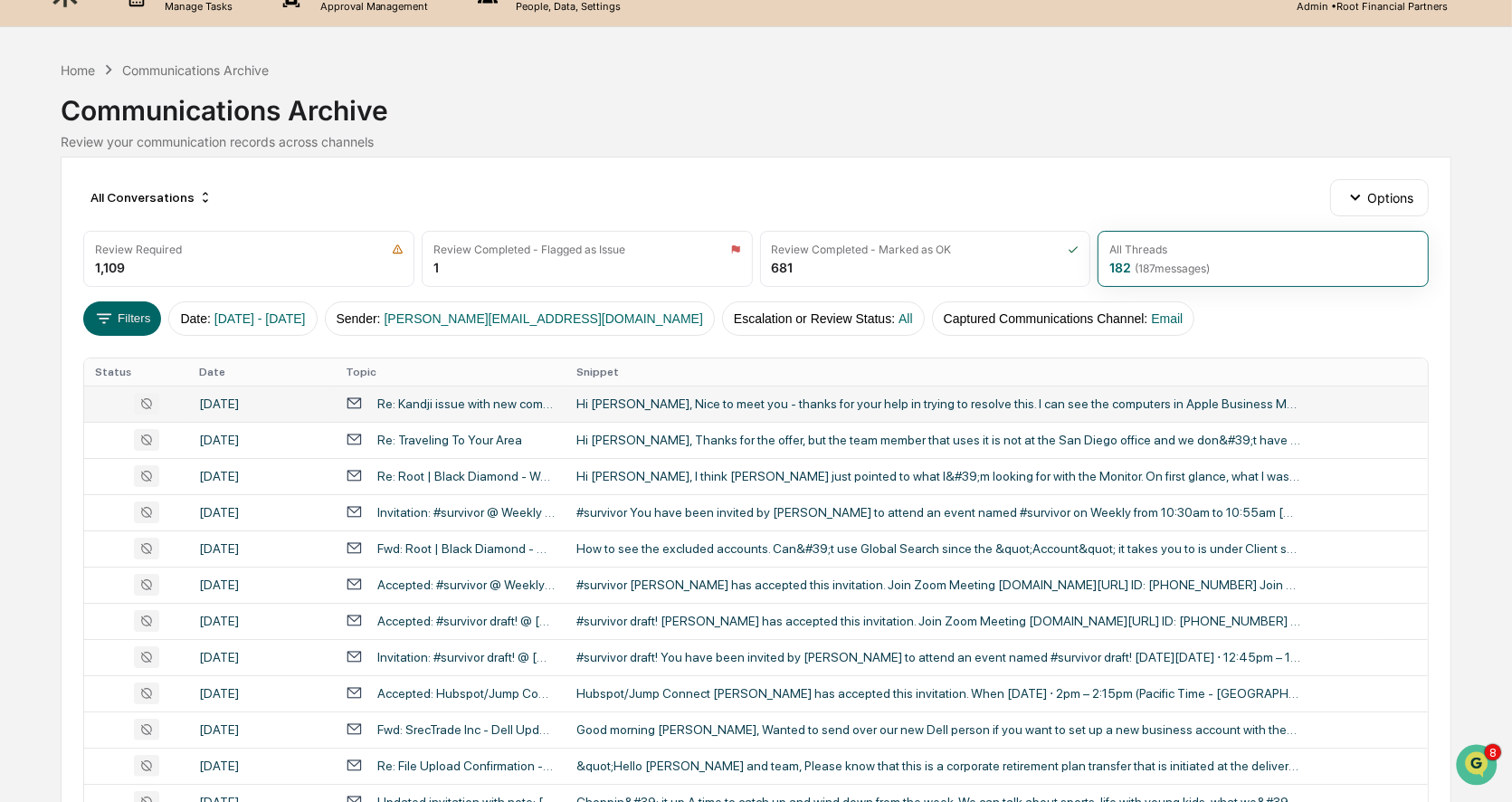
click at [679, 409] on div "Hi [PERSON_NAME], Nice to meet you - thanks for your help in trying to resolve …" at bounding box center [938, 403] width 724 height 14
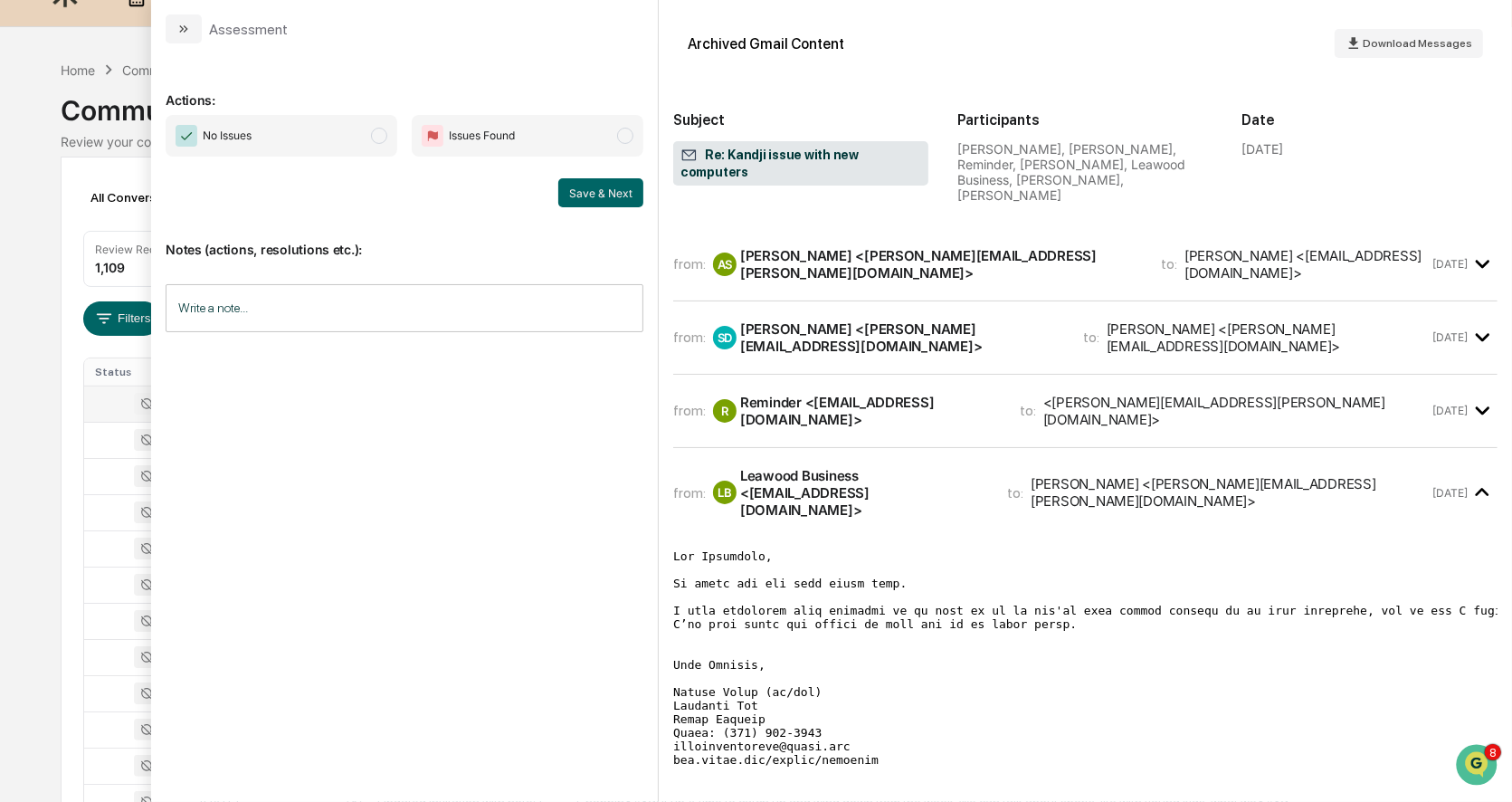
scroll to position [569, 0]
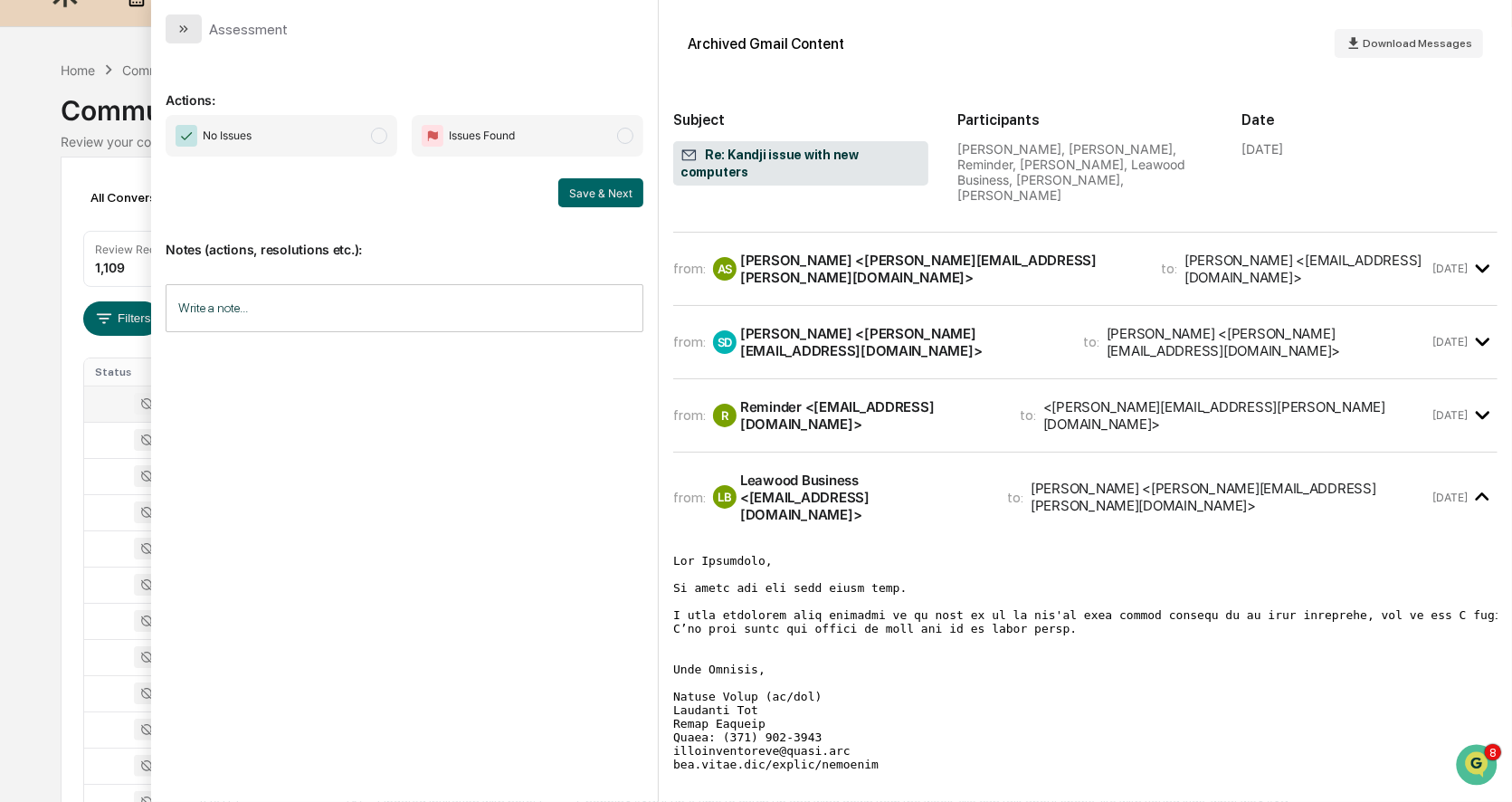
click at [187, 28] on icon "modal" at bounding box center [186, 29] width 5 height 8
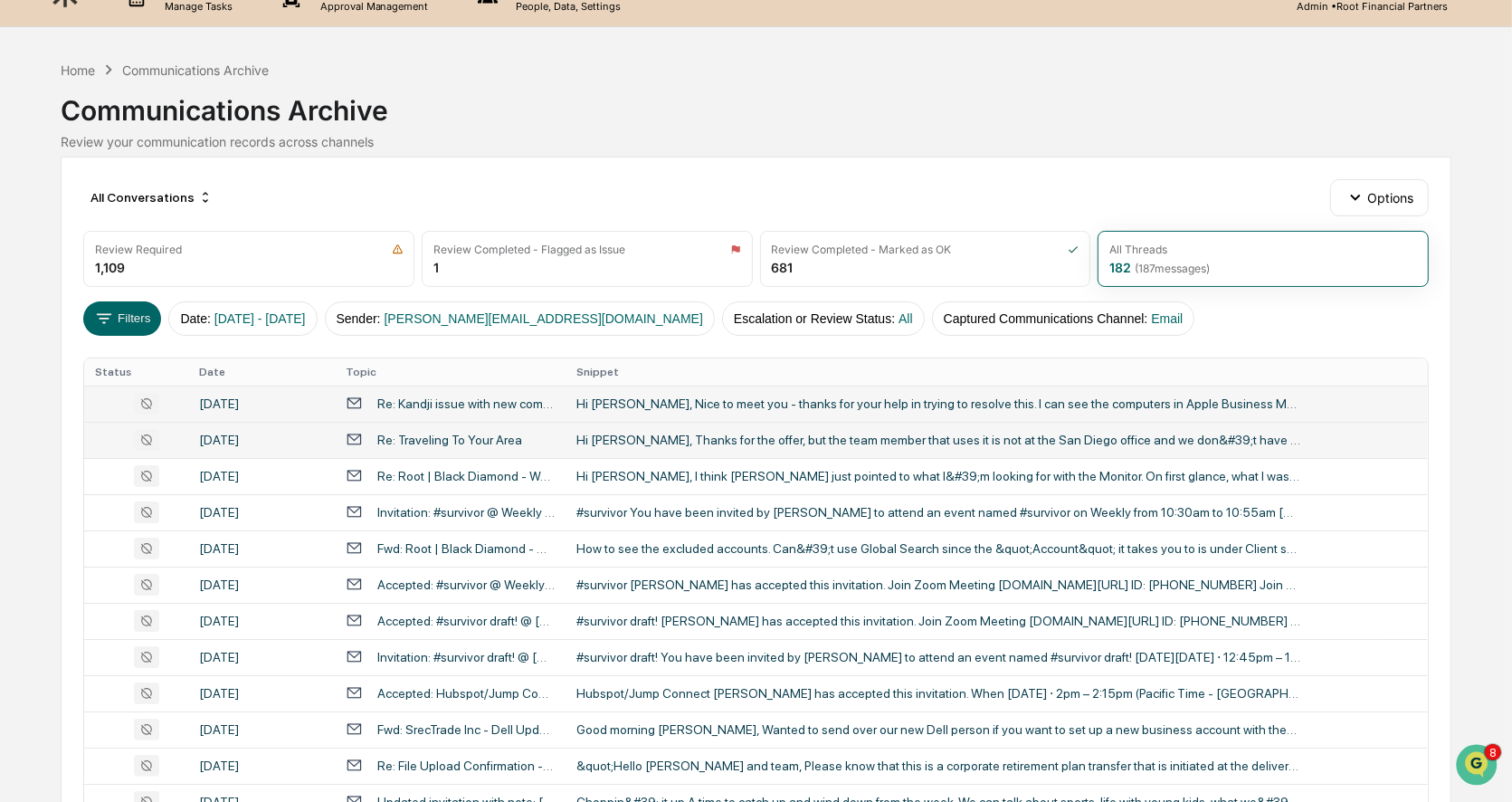
click at [722, 432] on div "Hi [PERSON_NAME], Thanks for the offer, but the team member that uses it is not…" at bounding box center [938, 439] width 724 height 14
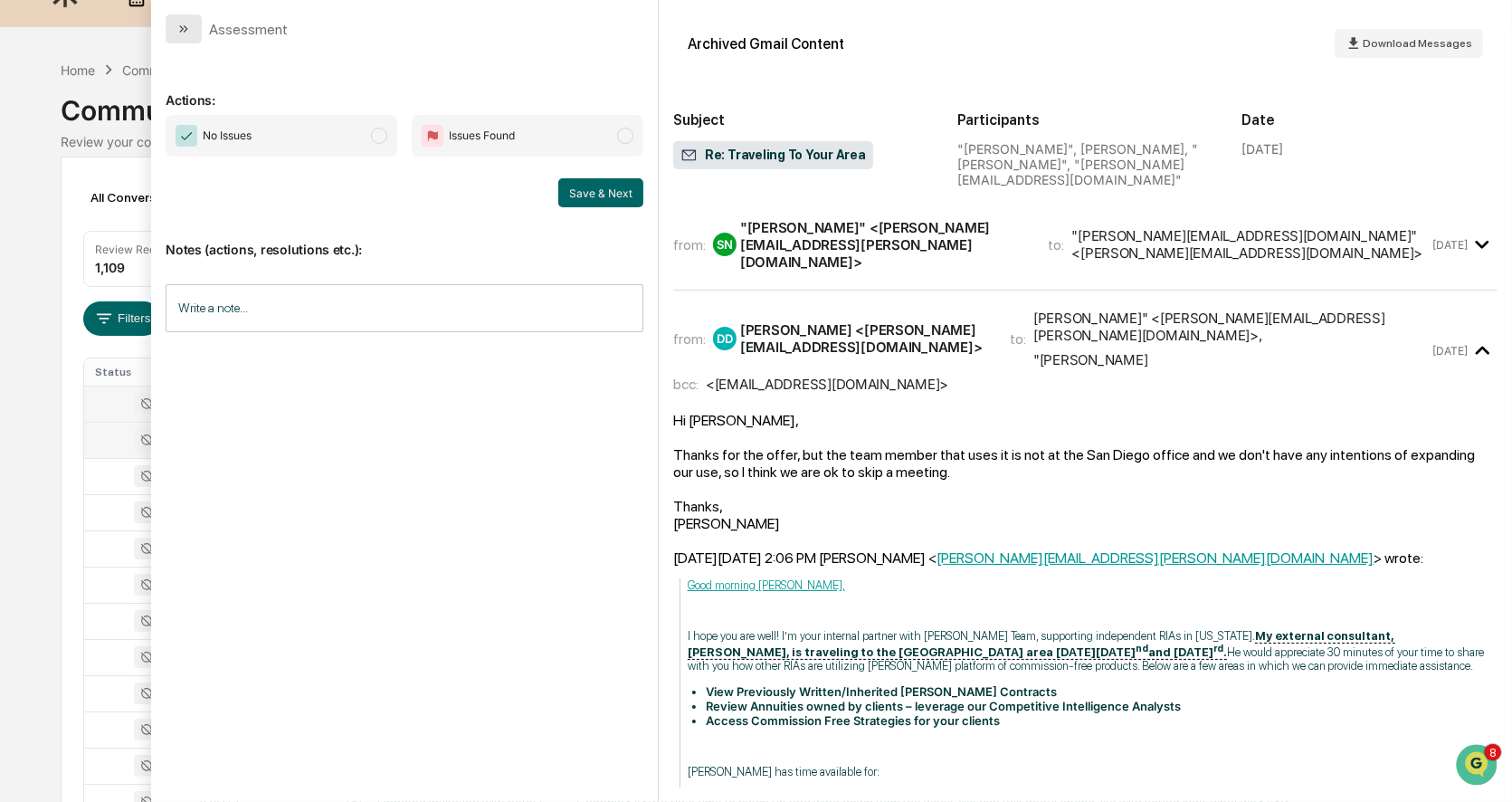
click at [180, 26] on icon "modal" at bounding box center [181, 29] width 5 height 8
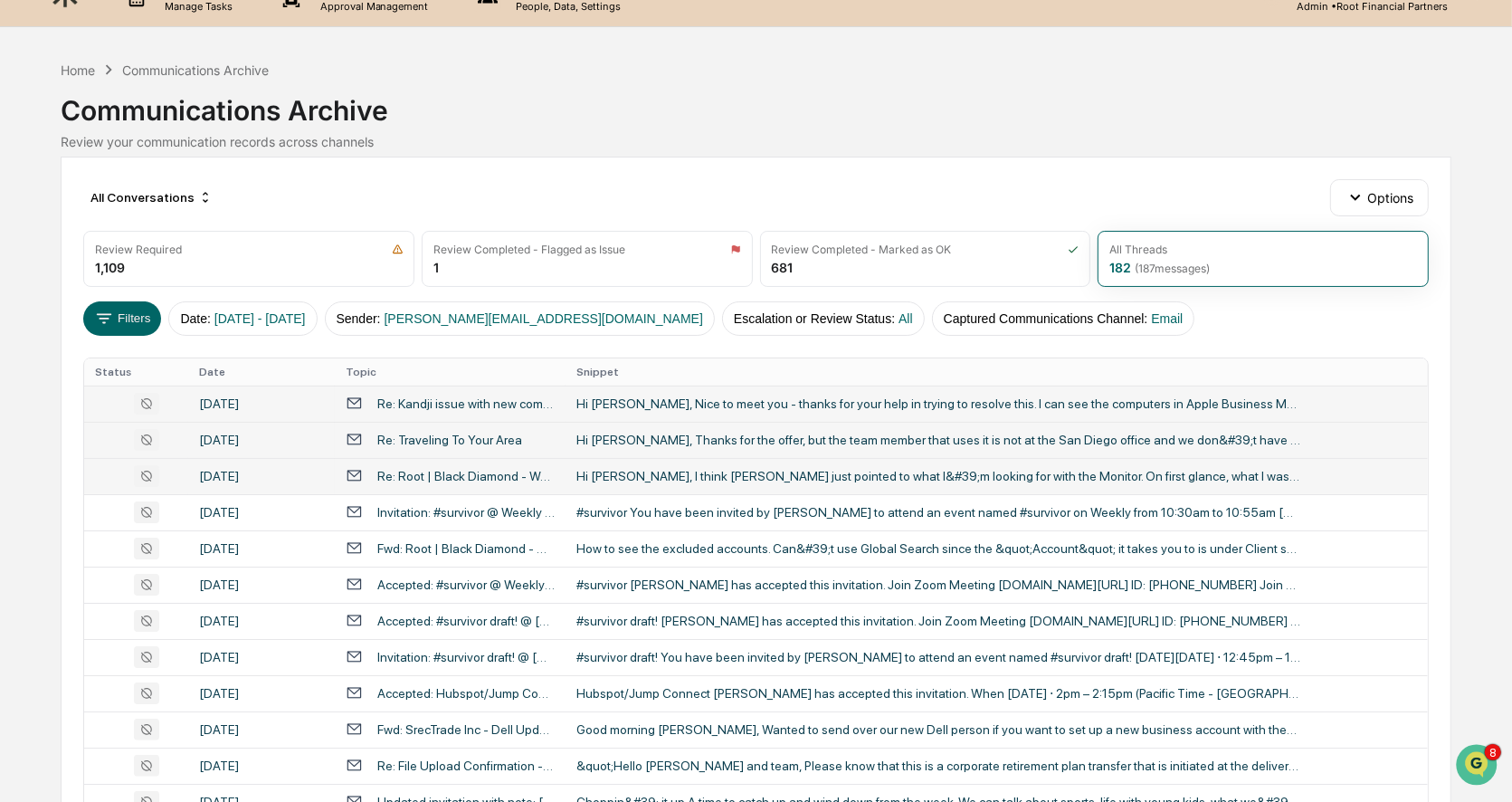
click at [725, 475] on div "Hi [PERSON_NAME], I think [PERSON_NAME] just pointed to what I&#39;m looking fo…" at bounding box center [938, 476] width 724 height 14
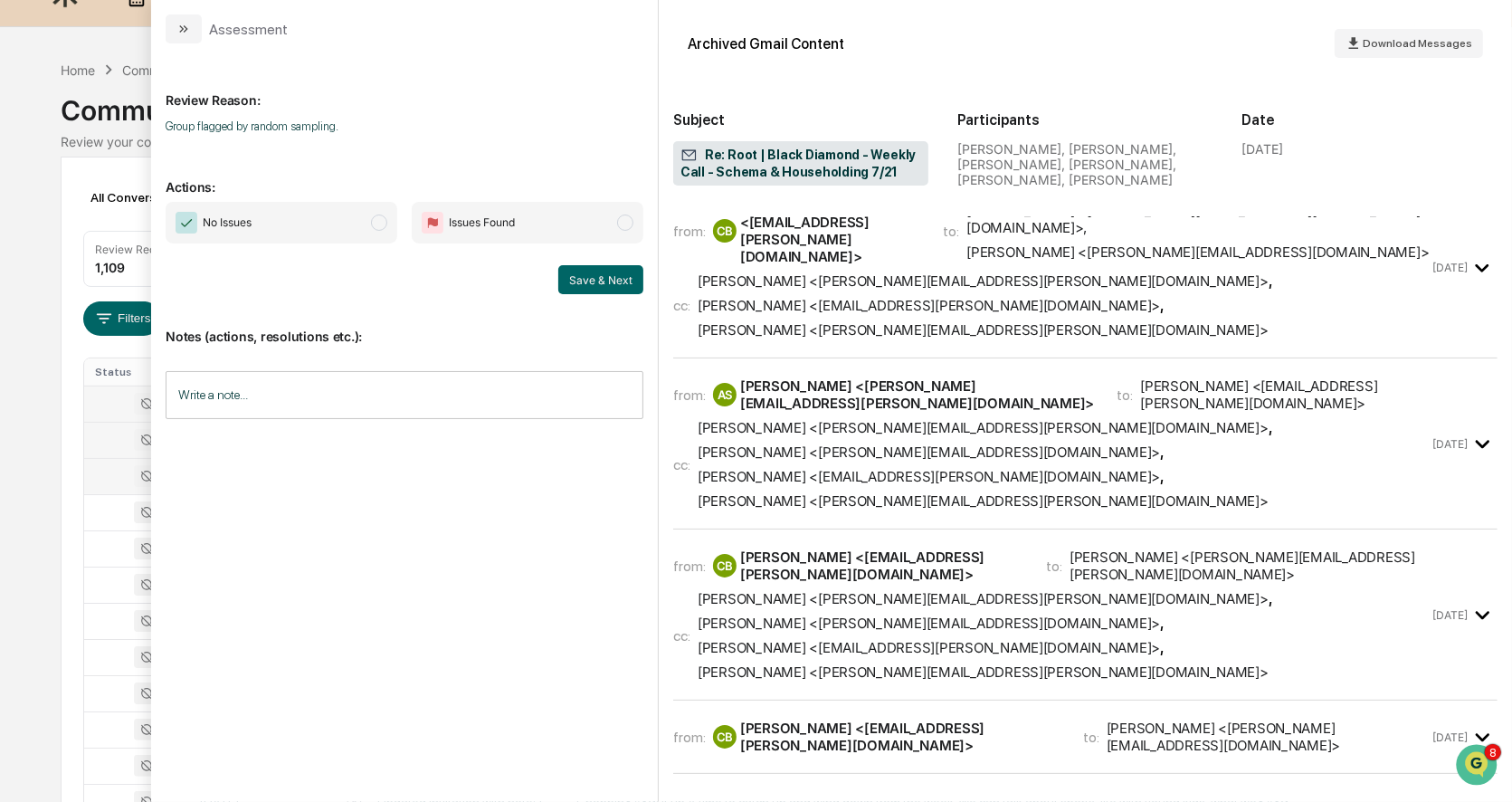
scroll to position [947, 0]
click at [1344, 791] on div "from: DD [PERSON_NAME] <[PERSON_NAME][EMAIL_ADDRESS][DOMAIN_NAME]> to: [PERSON_…" at bounding box center [1050, 808] width 756 height 34
click at [1335, 791] on div "from: DD [PERSON_NAME] <[PERSON_NAME][EMAIL_ADDRESS][DOMAIN_NAME]> to: [PERSON_…" at bounding box center [1050, 808] width 756 height 34
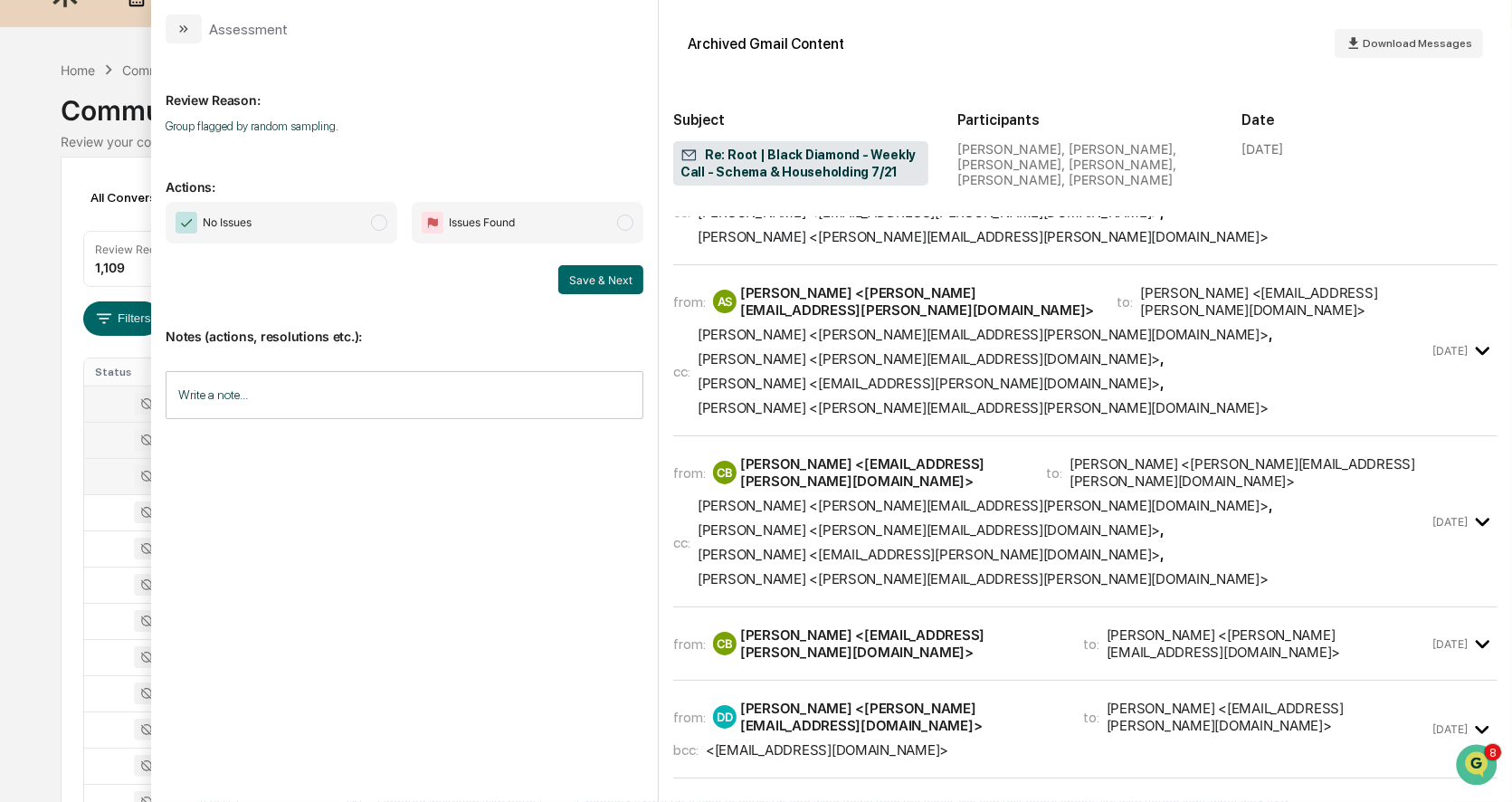
click at [1404, 797] on div "from: CB [PERSON_NAME] <[EMAIL_ADDRESS][PERSON_NAME][DOMAIN_NAME]> to: [PERSON_…" at bounding box center [1050, 814] width 756 height 34
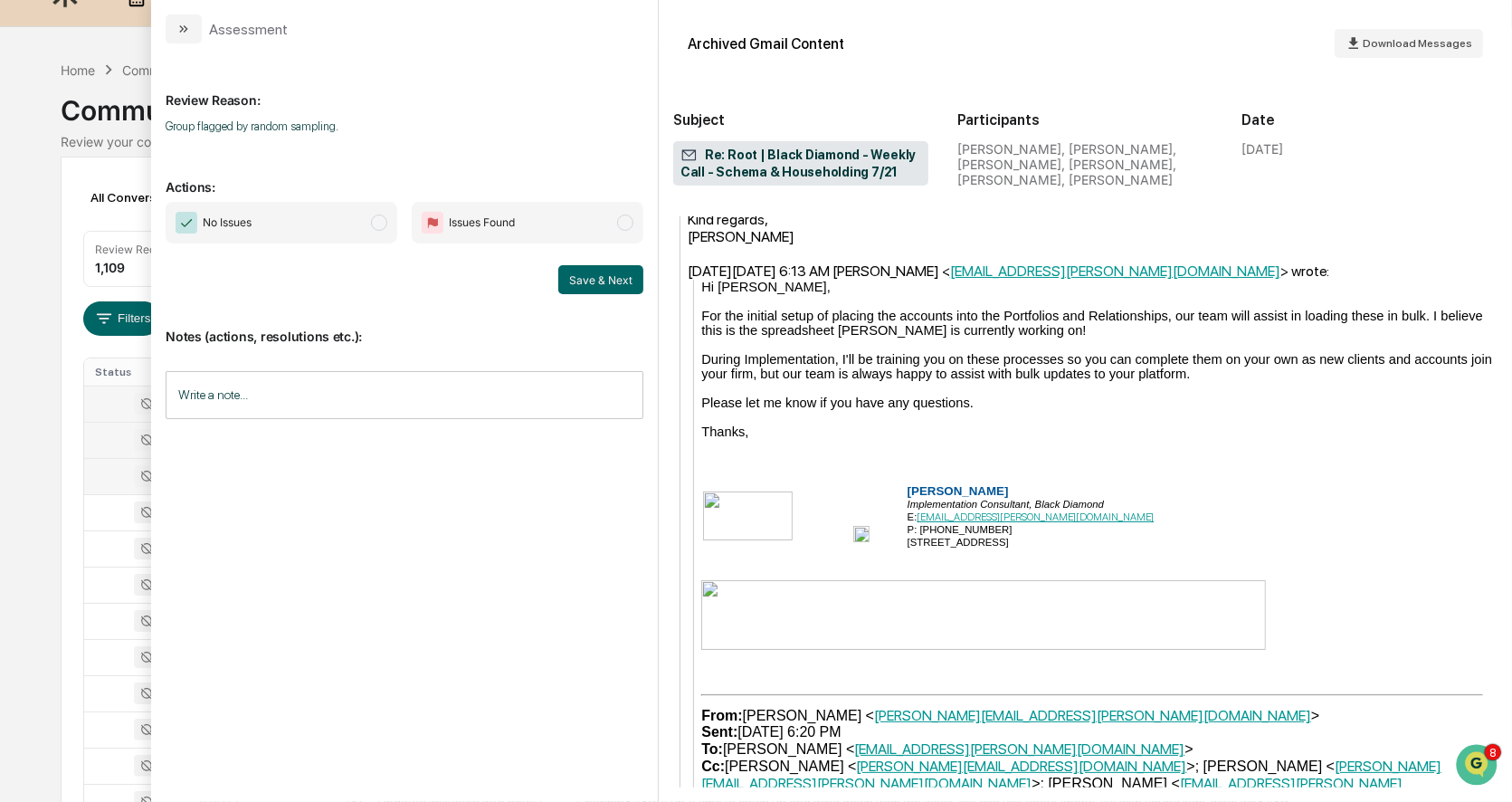
scroll to position [3584, 0]
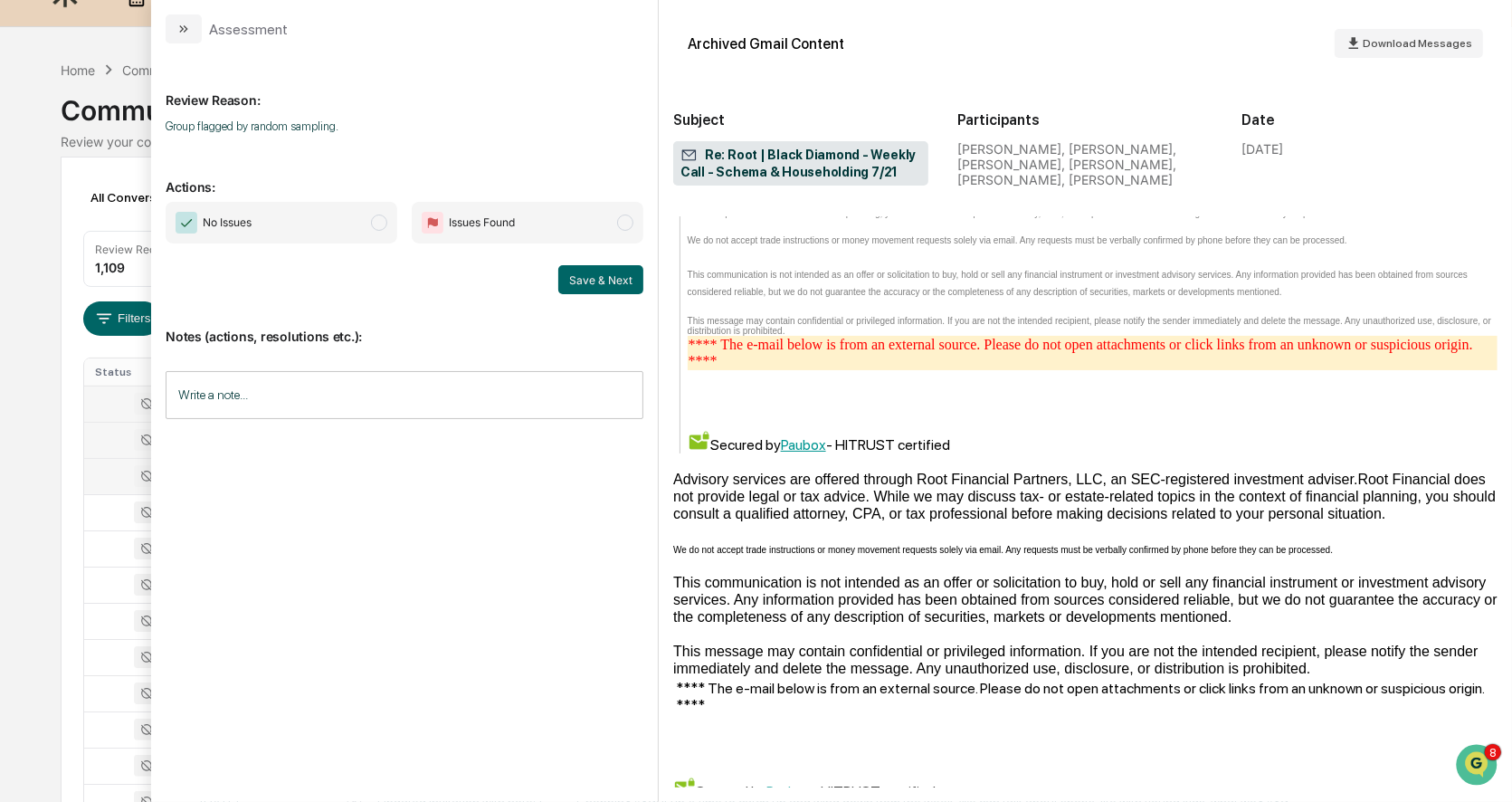
scroll to position [6972, 0]
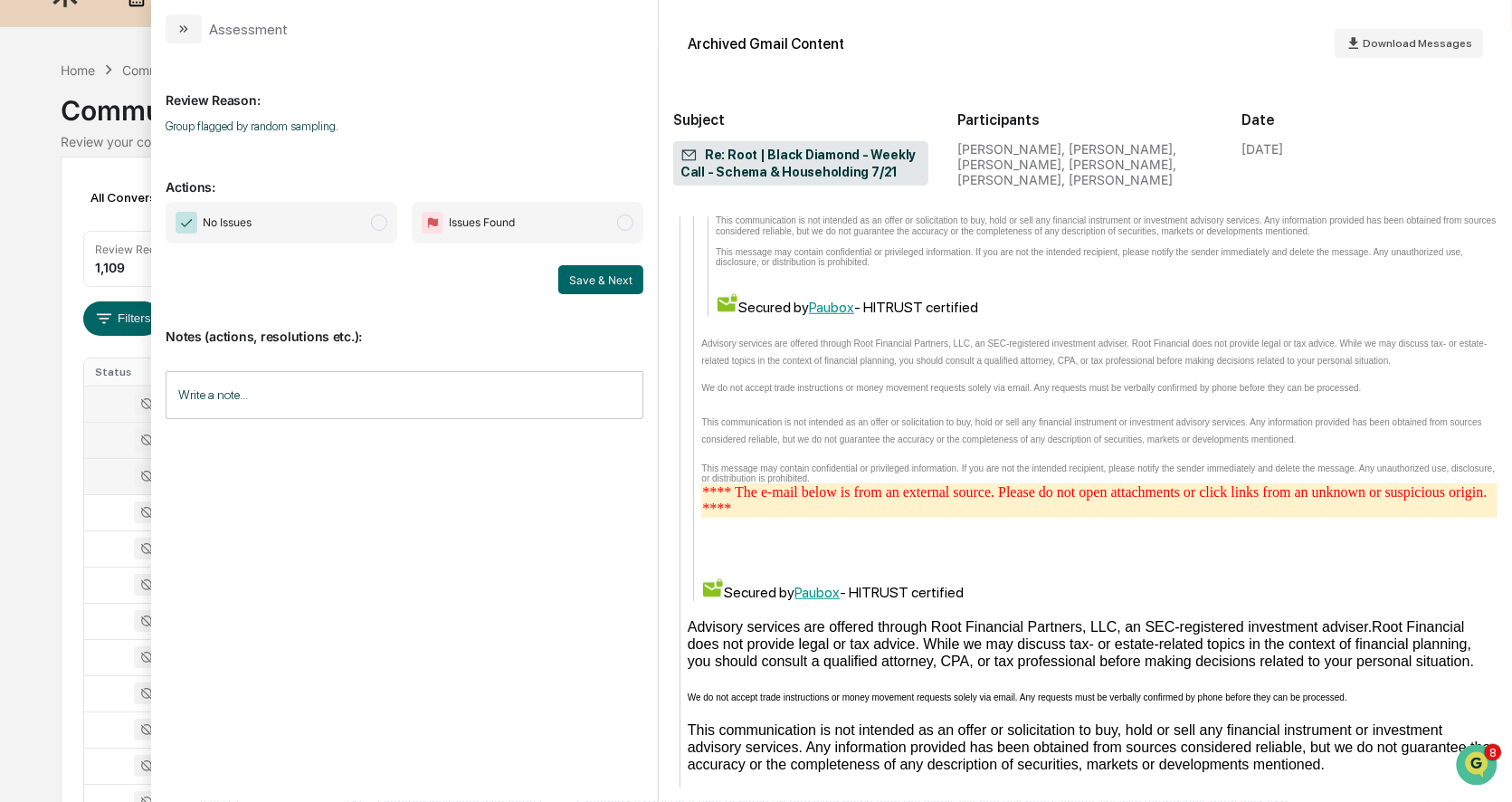
scroll to position [13408, 0]
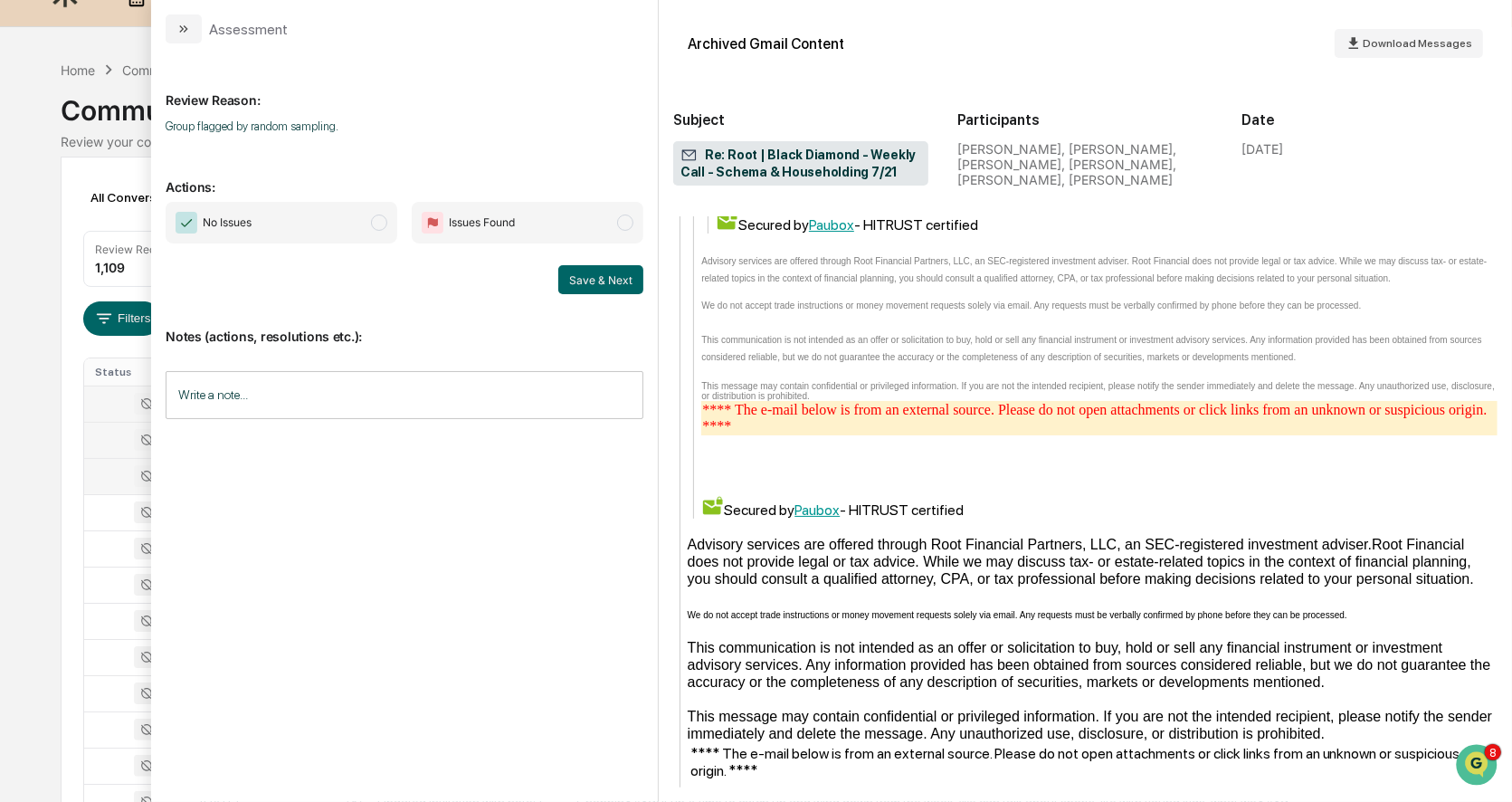
scroll to position [13426, 0]
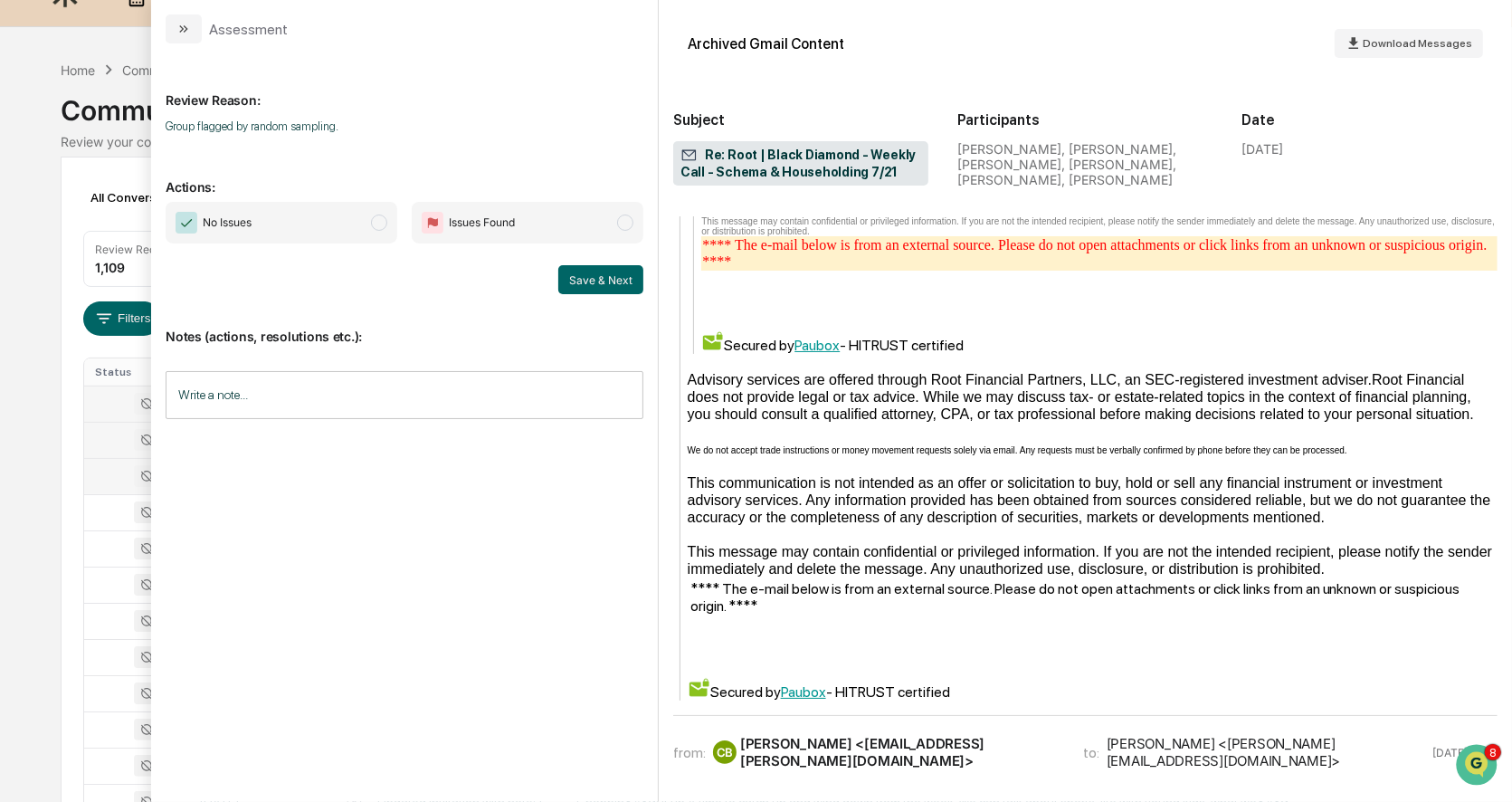
scroll to position [13591, 0]
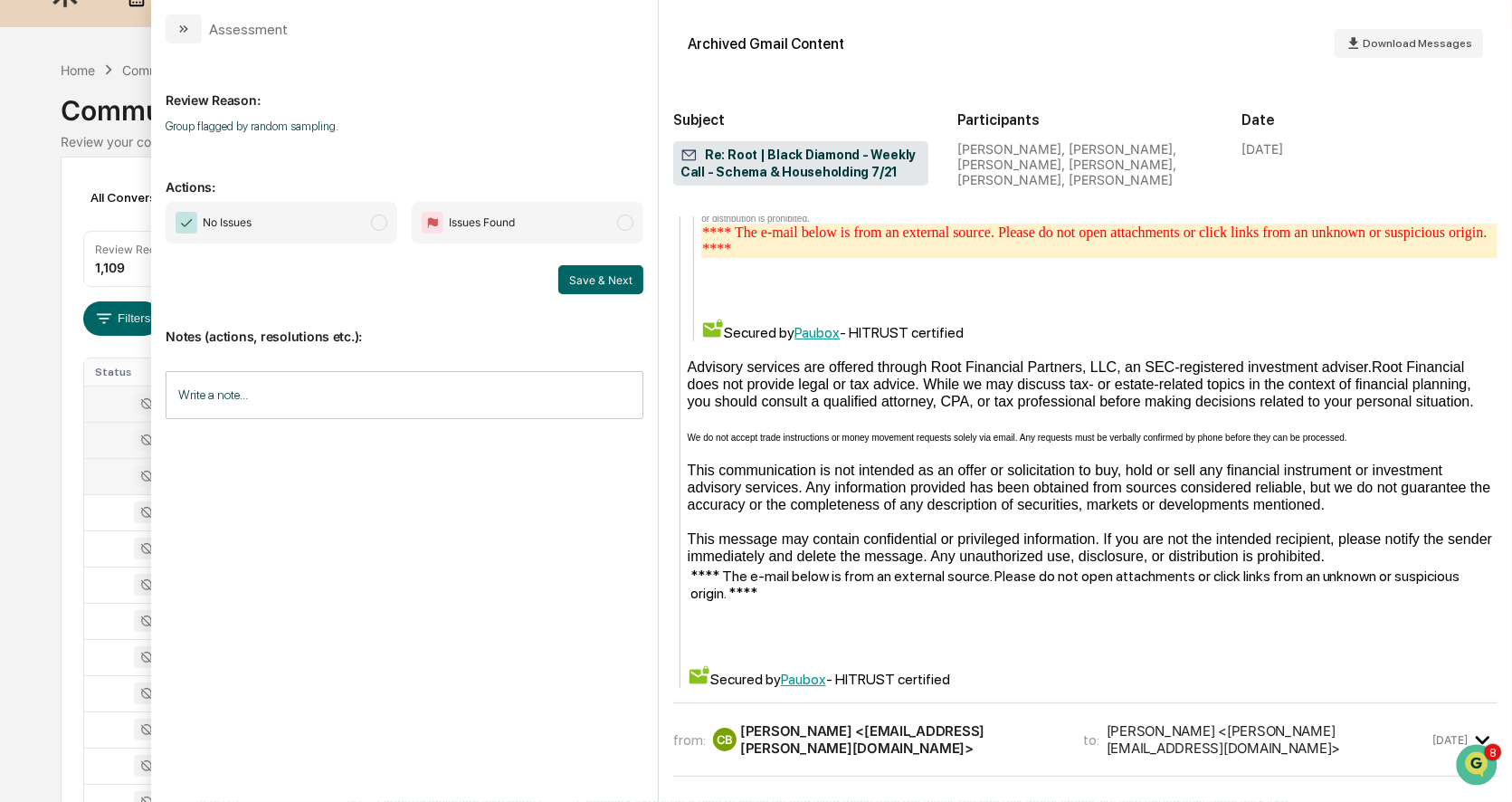
scroll to position [13613, 0]
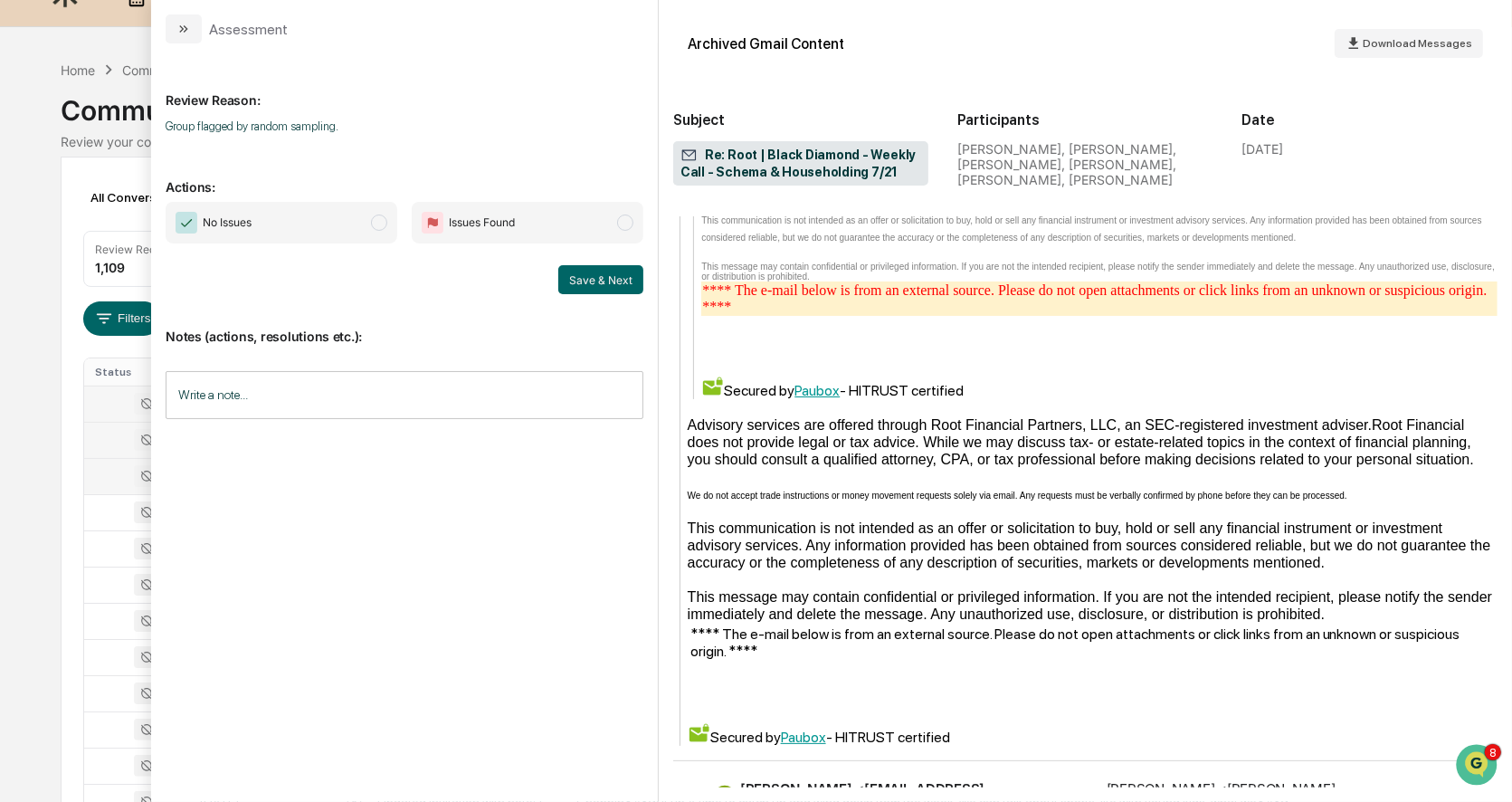
scroll to position [13471, 0]
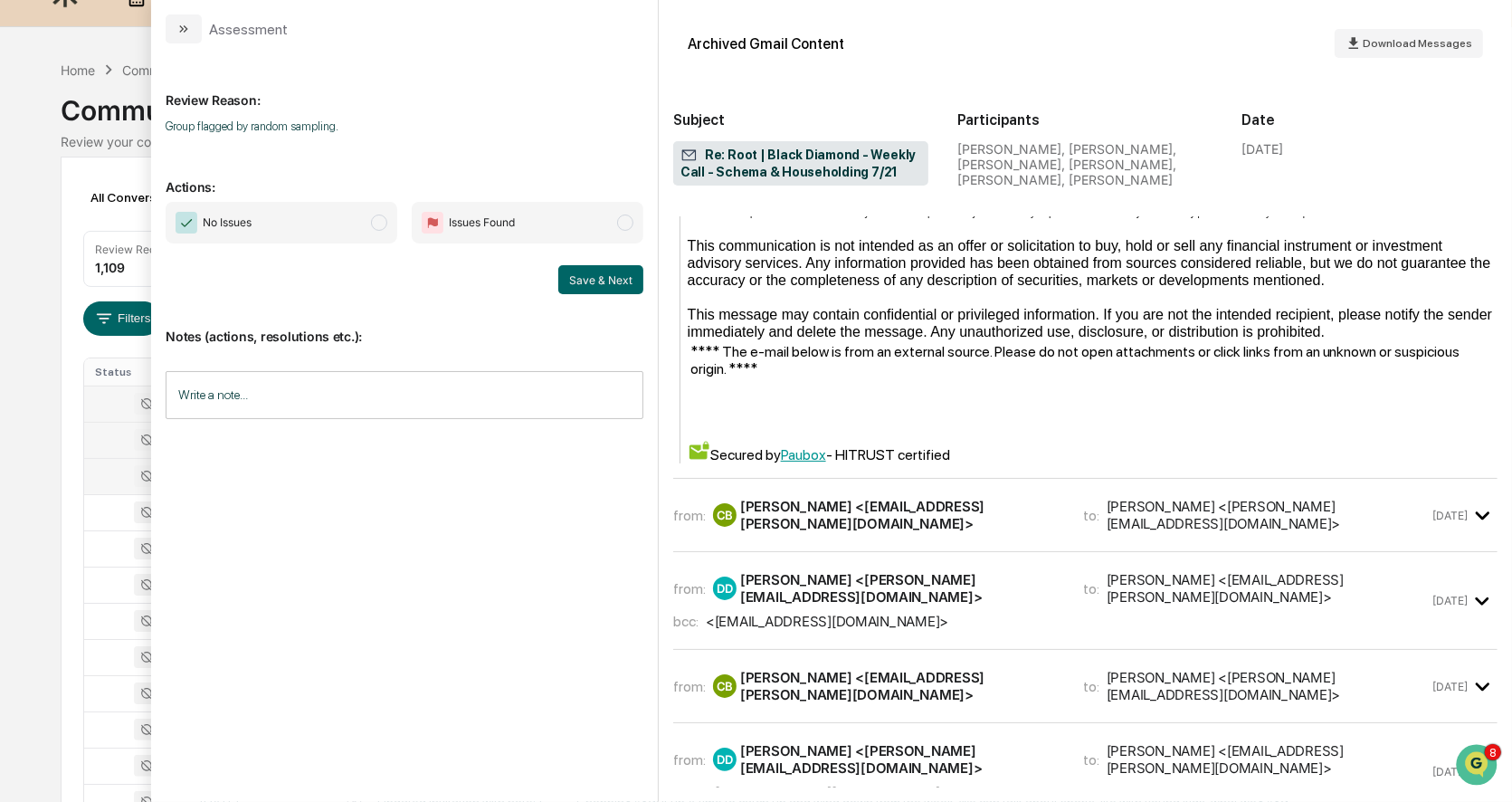
scroll to position [13709, 0]
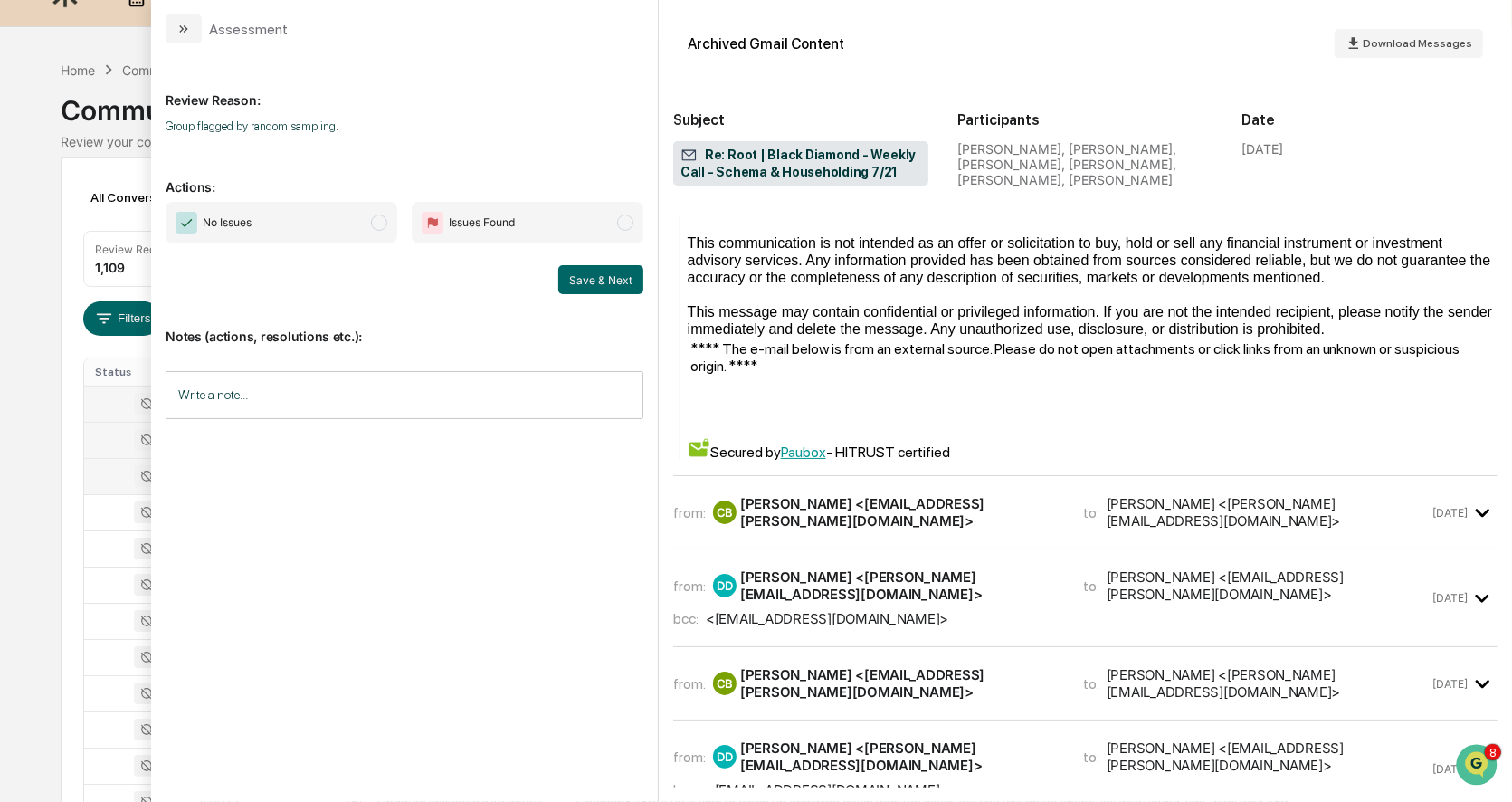
scroll to position [13849, 0]
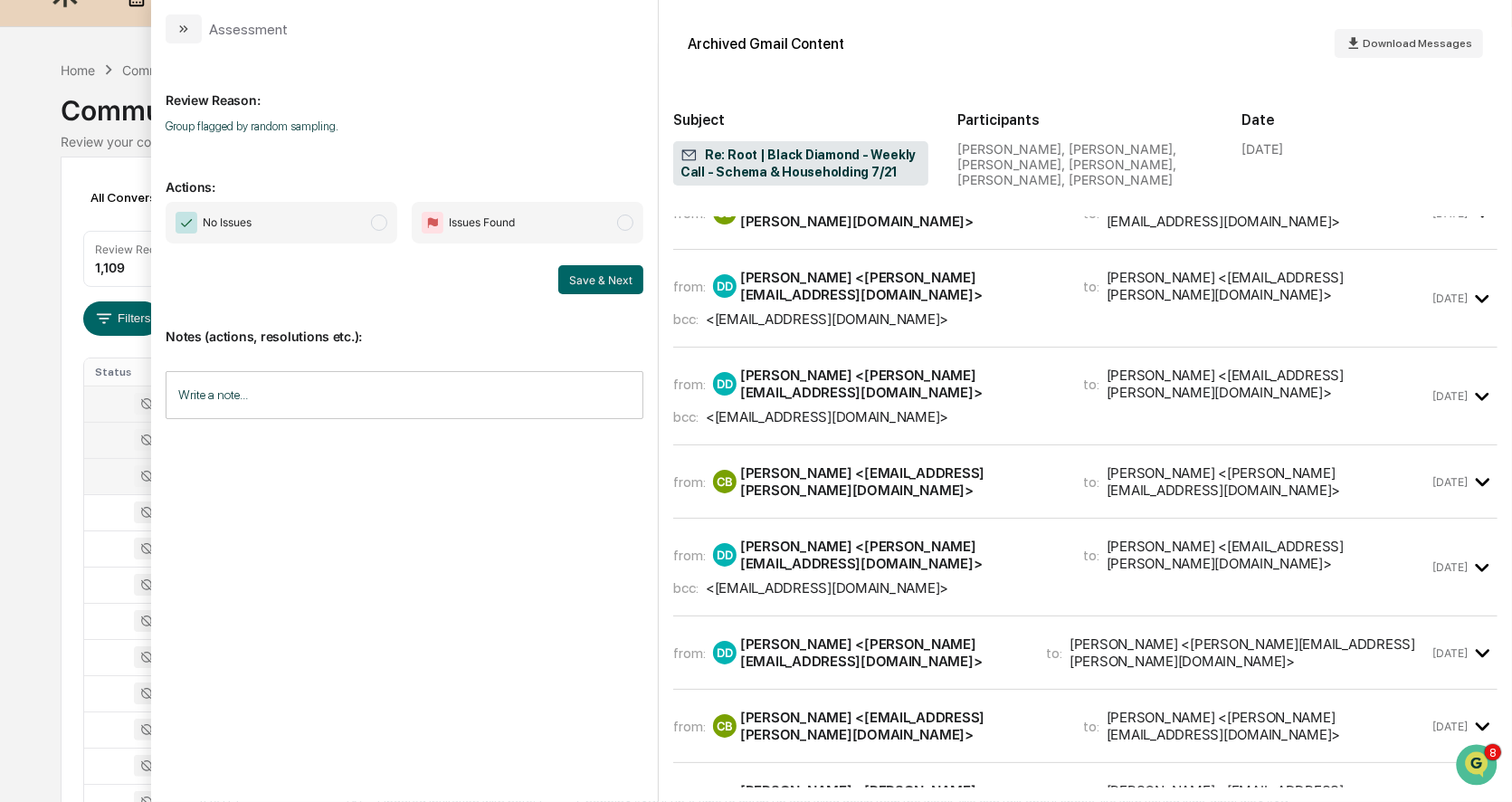
scroll to position [14292, 0]
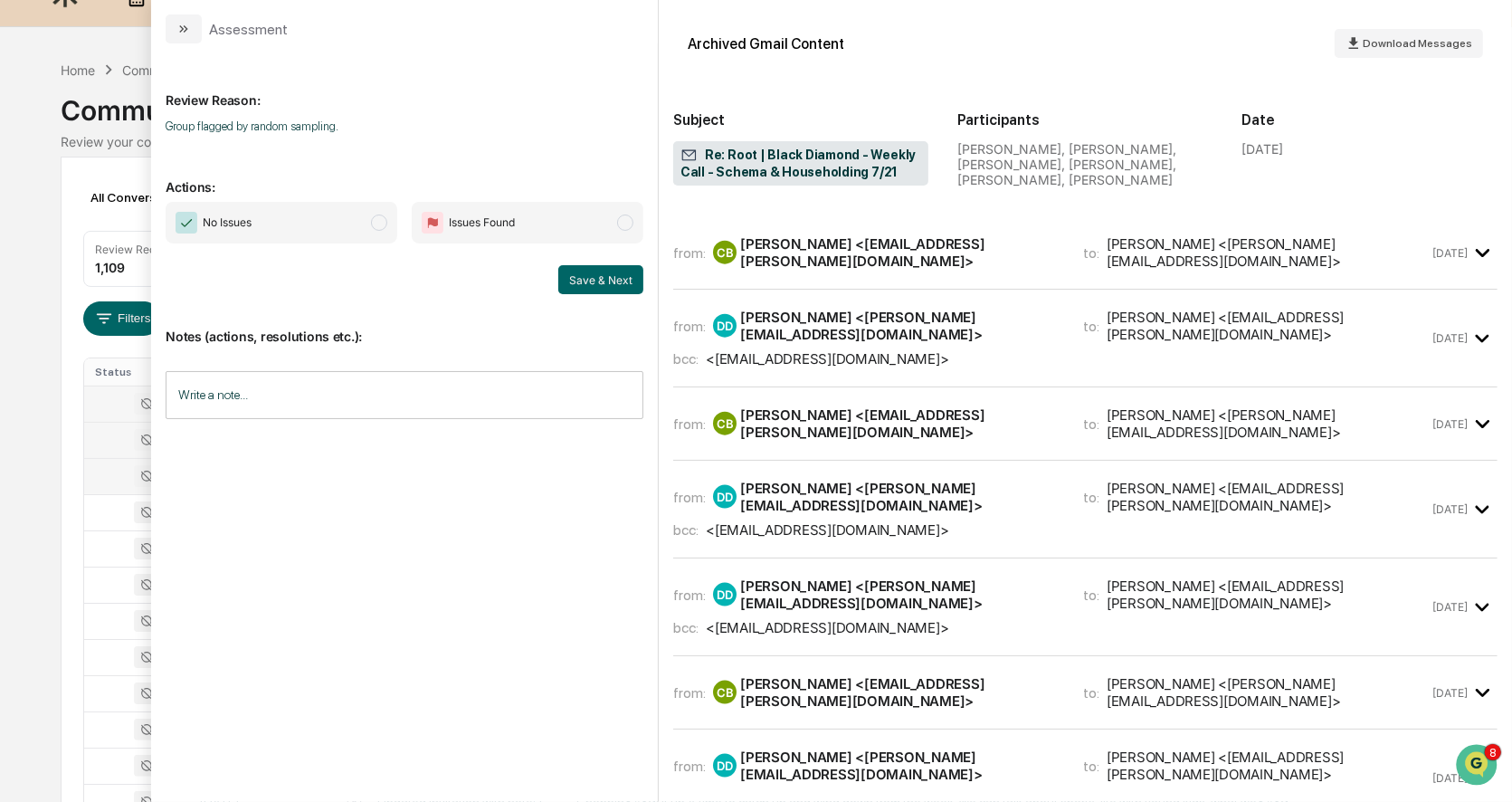
scroll to position [14120, 0]
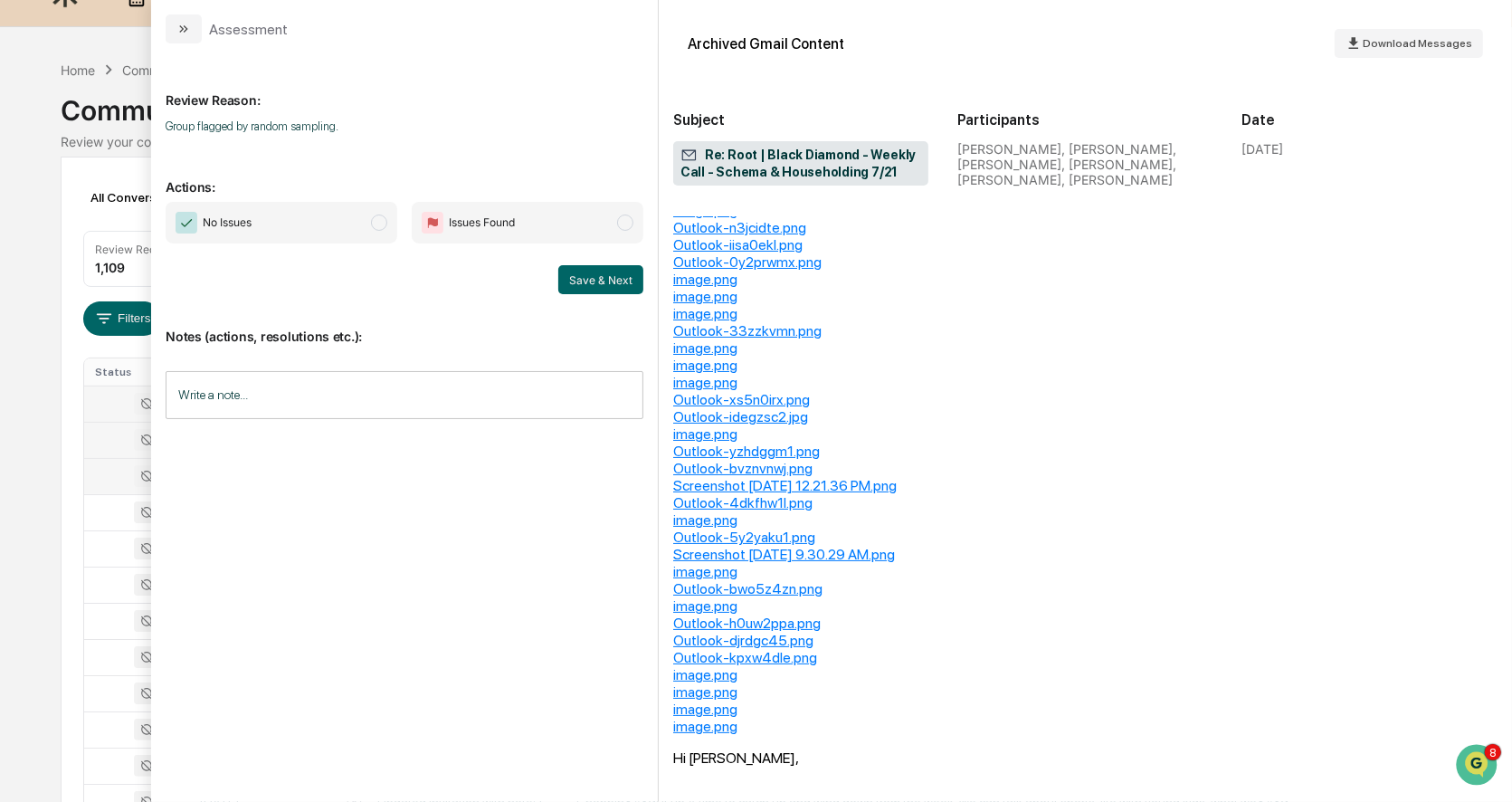
scroll to position [15899, 0]
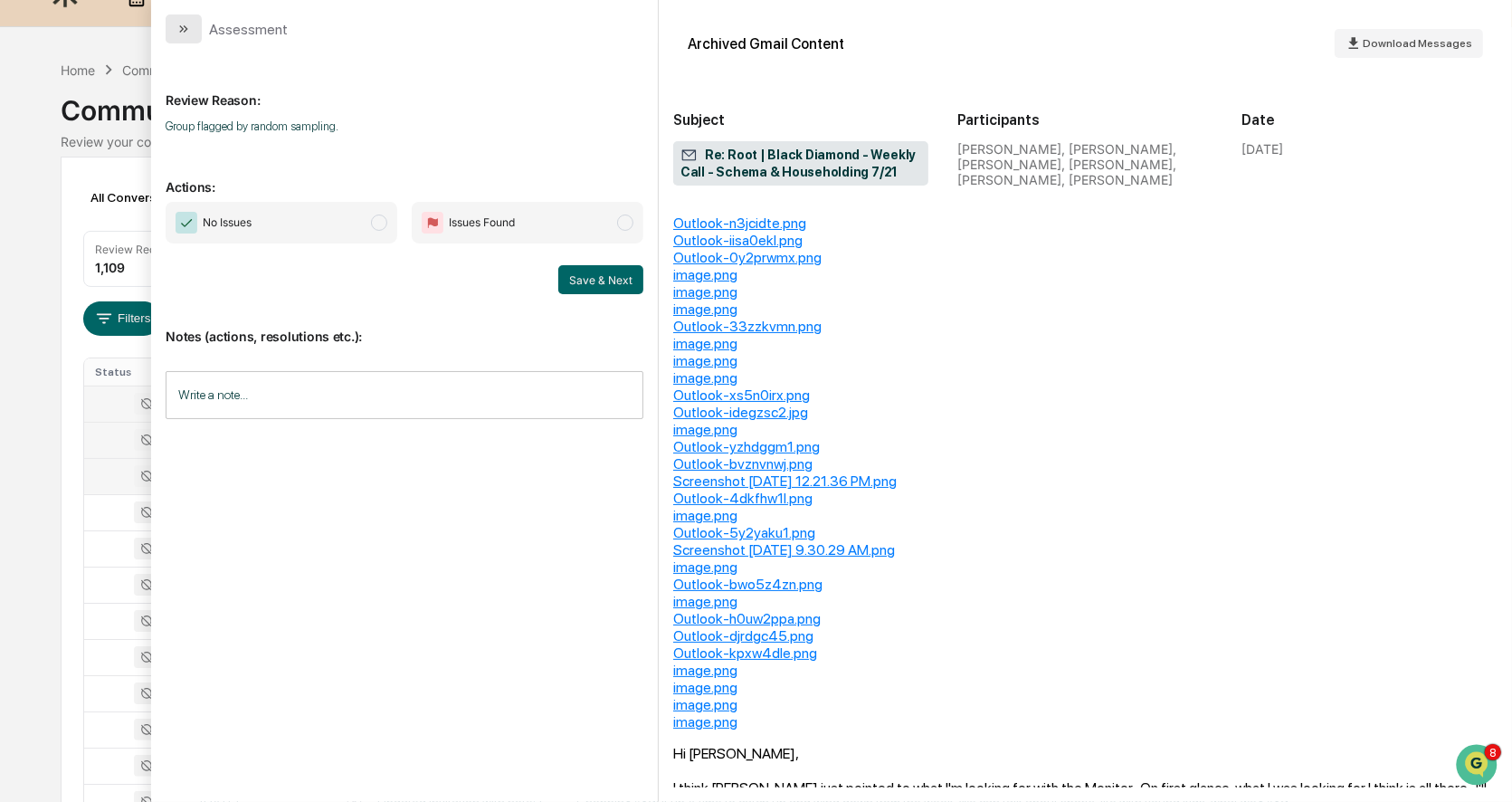
click at [180, 26] on icon "modal" at bounding box center [181, 29] width 5 height 8
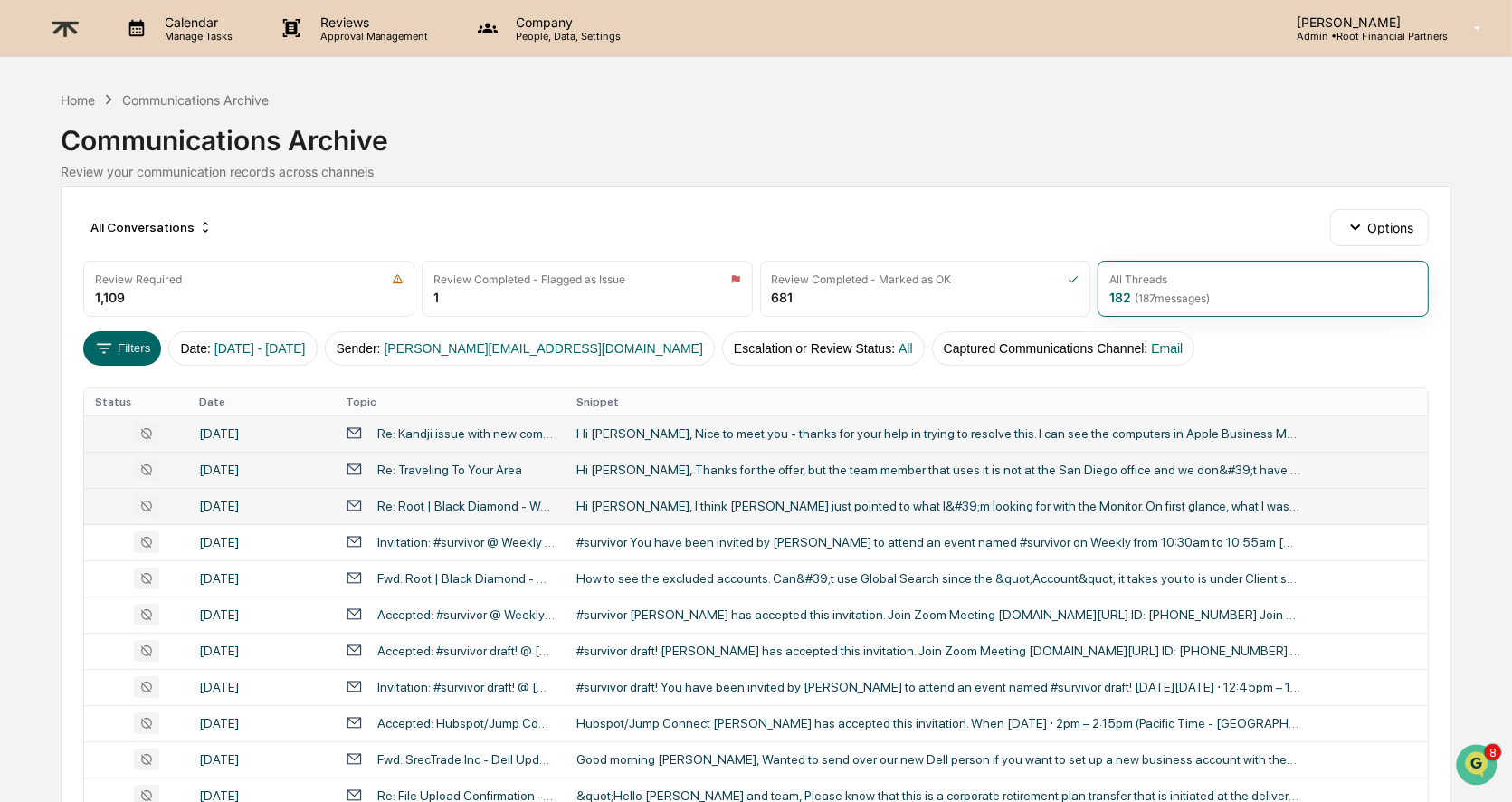
click at [63, 18] on img at bounding box center [65, 28] width 43 height 44
